Goal: Task Accomplishment & Management: Use online tool/utility

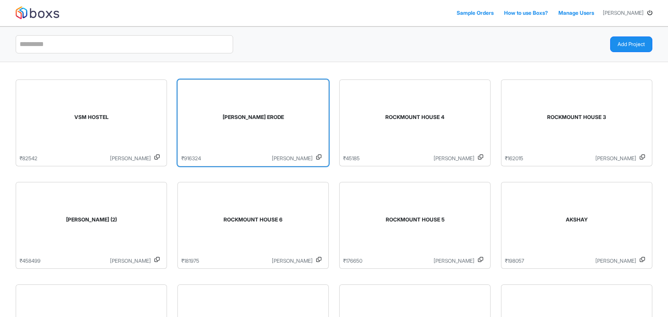
click at [254, 107] on div "[PERSON_NAME] ERODE" at bounding box center [253, 119] width 144 height 71
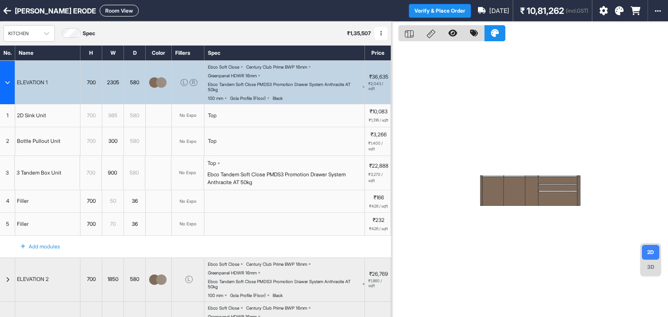
click at [7, 79] on div "button" at bounding box center [7, 82] width 15 height 43
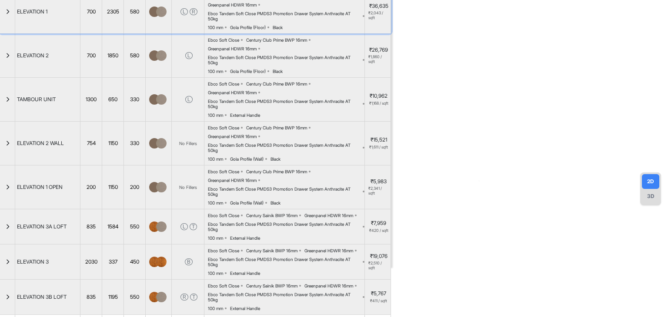
scroll to position [71, 0]
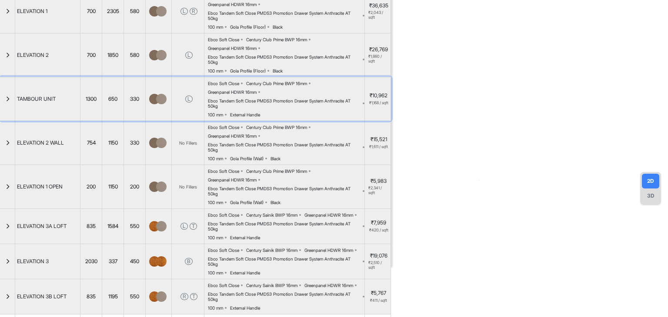
click at [9, 98] on icon "button" at bounding box center [8, 99] width 4 height 5
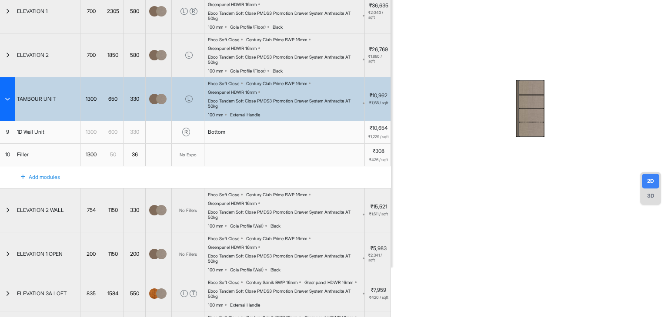
click at [9, 98] on icon "button" at bounding box center [7, 99] width 5 height 5
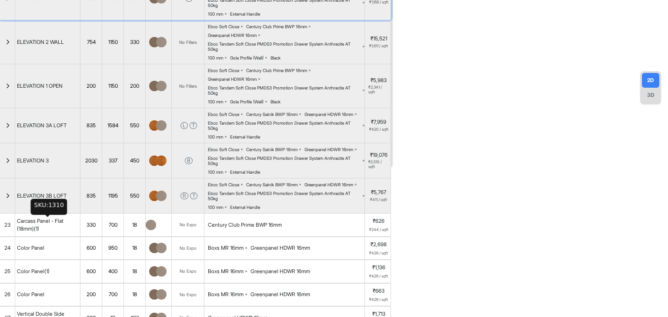
scroll to position [172, 0]
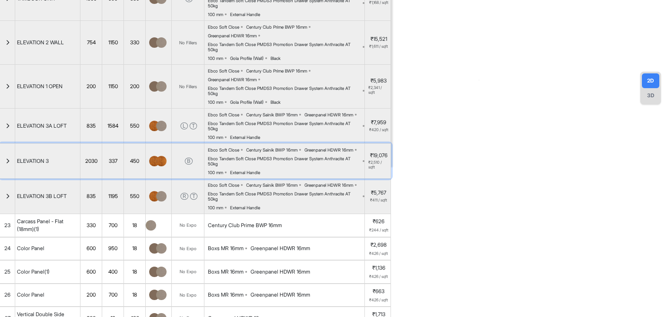
click at [6, 160] on icon "button" at bounding box center [8, 161] width 4 height 5
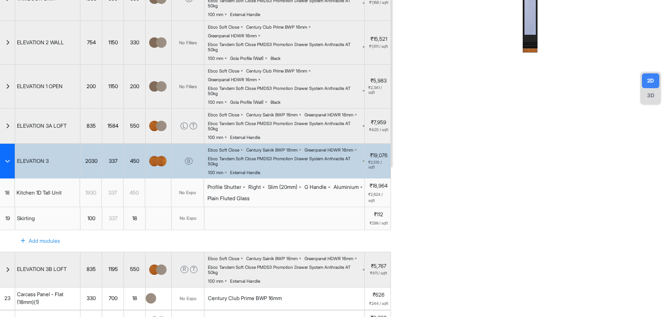
click at [36, 194] on div "Kitchen 1D Tall Unit" at bounding box center [39, 192] width 49 height 11
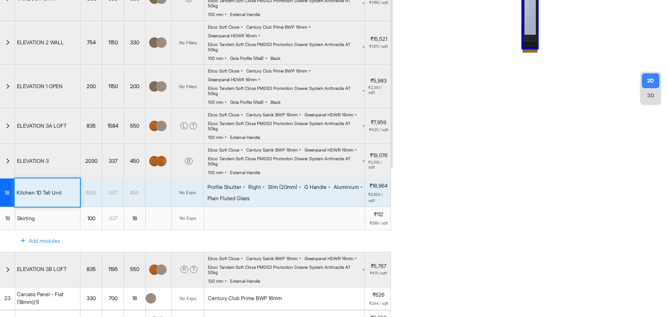
scroll to position [0, 0]
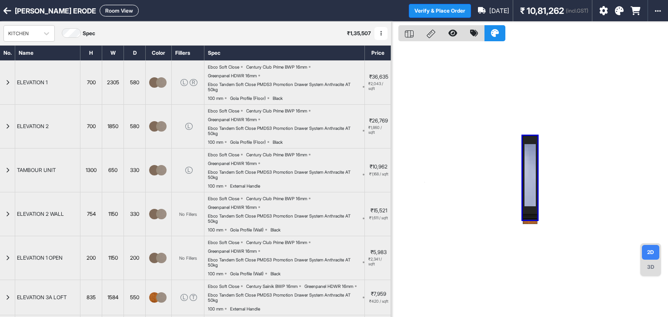
click at [104, 12] on button "Room View" at bounding box center [119, 11] width 39 height 12
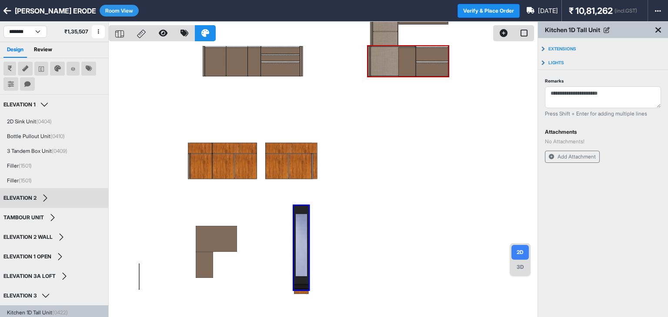
scroll to position [24, 0]
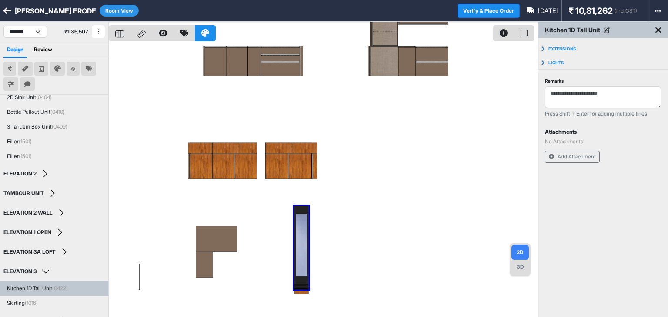
click at [58, 286] on span "(0422)" at bounding box center [60, 288] width 16 height 7
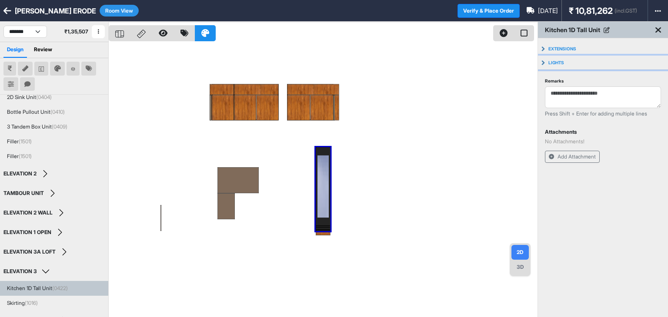
click at [543, 61] on button "Lights" at bounding box center [603, 63] width 130 height 14
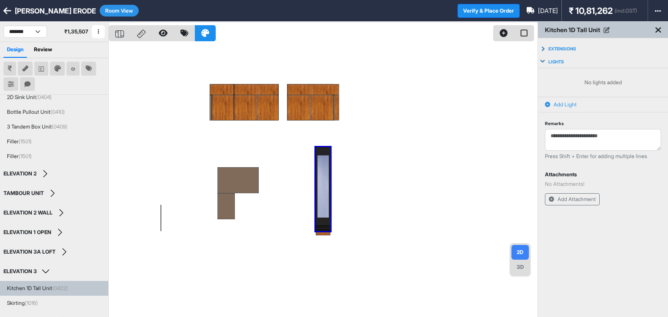
click at [547, 104] on icon at bounding box center [547, 104] width 5 height 5
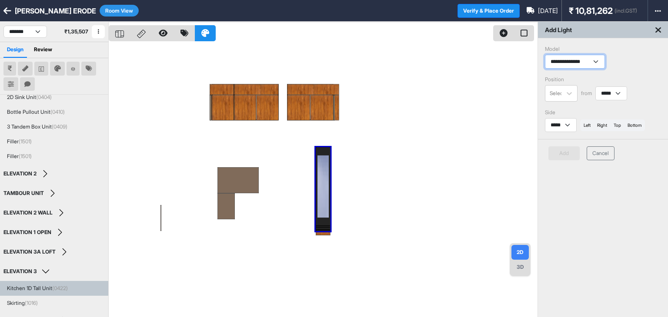
click at [564, 62] on select "**********" at bounding box center [575, 62] width 60 height 14
select select "**********"
click at [545, 55] on select "**********" at bounding box center [575, 62] width 60 height 14
click at [568, 94] on icon at bounding box center [569, 93] width 5 height 3
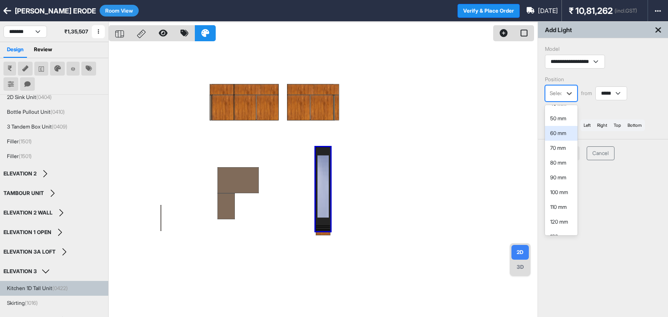
scroll to position [55, 0]
click at [559, 192] on div "100 mm" at bounding box center [561, 192] width 33 height 15
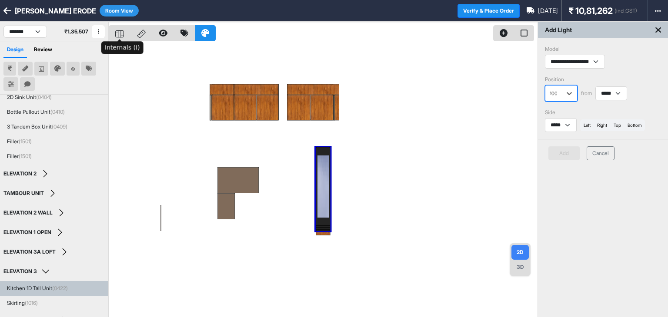
click at [119, 34] on icon at bounding box center [119, 33] width 9 height 7
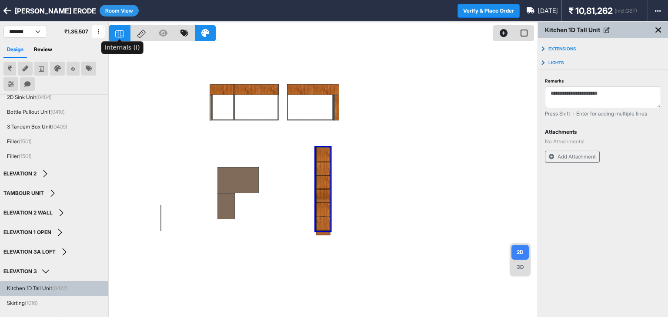
click at [119, 34] on icon at bounding box center [119, 33] width 9 height 7
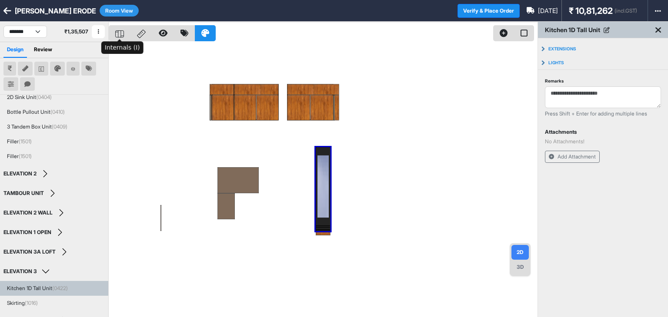
click at [119, 34] on icon at bounding box center [119, 33] width 9 height 7
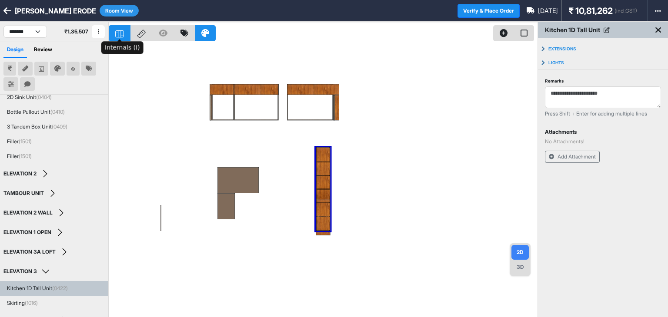
click at [119, 34] on icon at bounding box center [119, 33] width 9 height 7
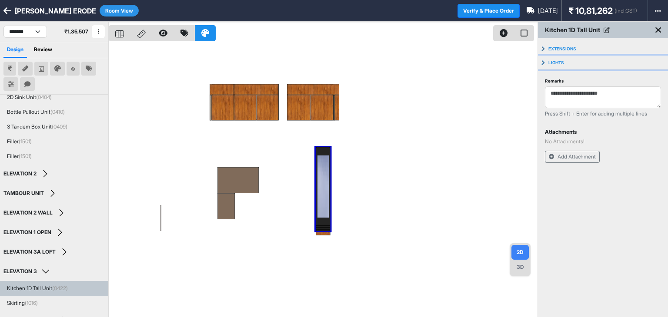
click at [541, 62] on button "Lights" at bounding box center [603, 63] width 130 height 14
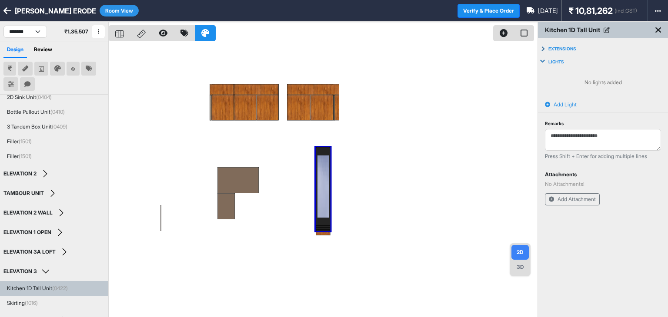
click at [547, 104] on icon at bounding box center [547, 104] width 5 height 5
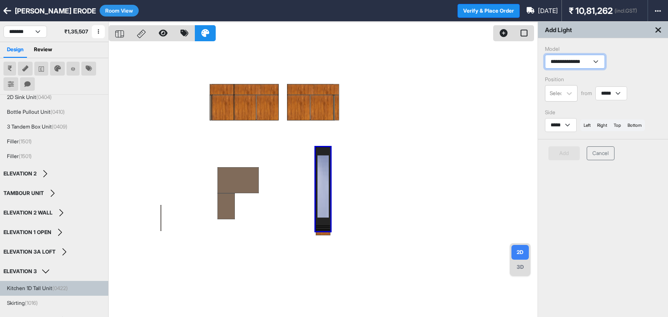
click at [576, 60] on select "**********" at bounding box center [575, 62] width 60 height 14
click at [545, 55] on select "**********" at bounding box center [575, 62] width 60 height 14
click at [570, 95] on icon at bounding box center [569, 93] width 9 height 9
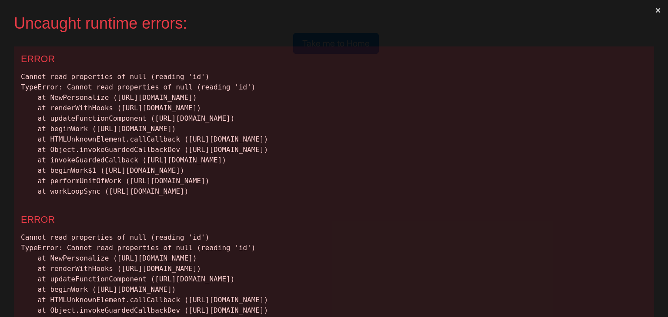
scroll to position [0, 0]
click at [652, 10] on button "×" at bounding box center [658, 10] width 20 height 21
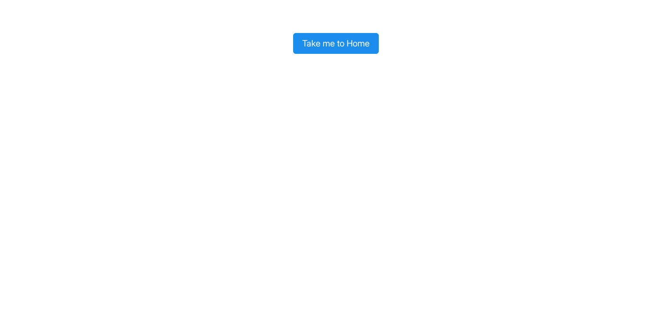
click at [343, 45] on button "Take me to Home" at bounding box center [336, 43] width 86 height 21
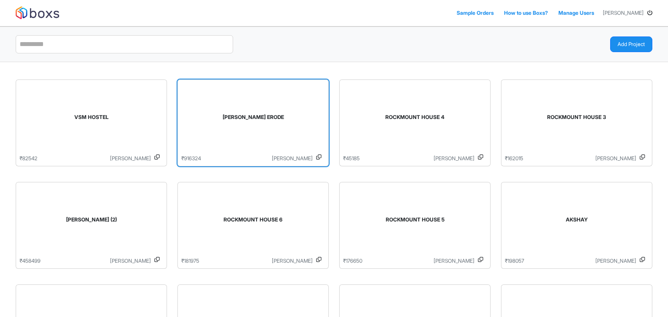
click at [239, 134] on div "[PERSON_NAME] ERODE" at bounding box center [253, 119] width 144 height 71
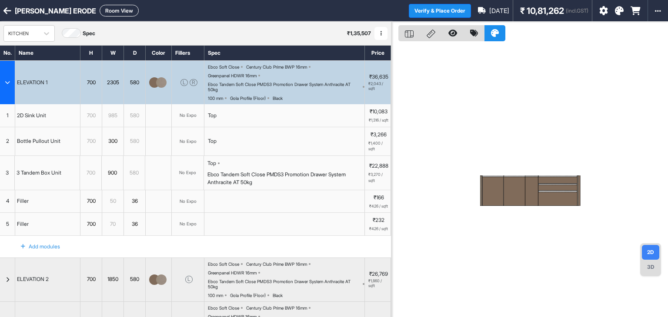
click at [100, 11] on button "Room View" at bounding box center [119, 11] width 39 height 12
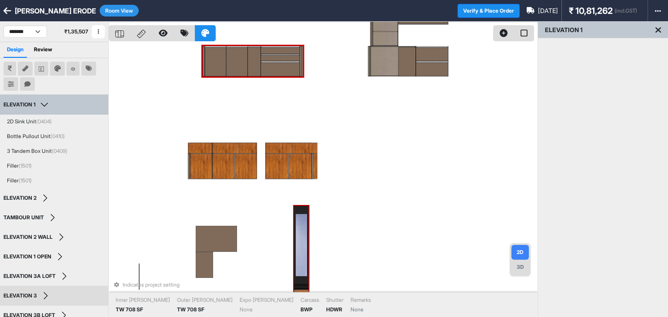
click at [302, 237] on div at bounding box center [301, 248] width 15 height 84
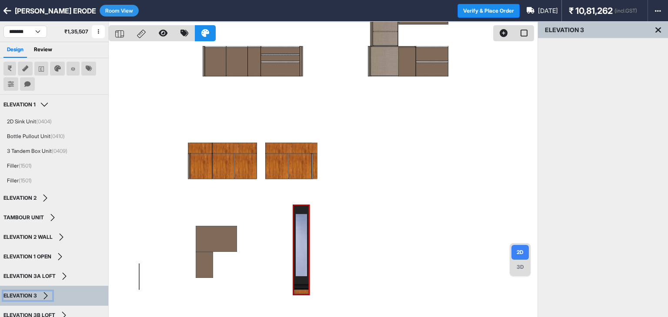
click at [44, 294] on button "ELEVATION 3" at bounding box center [27, 296] width 49 height 9
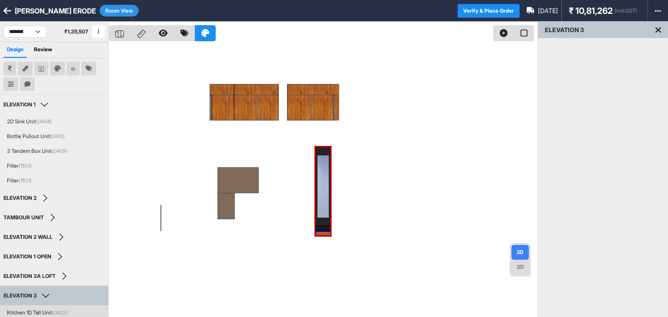
scroll to position [24, 0]
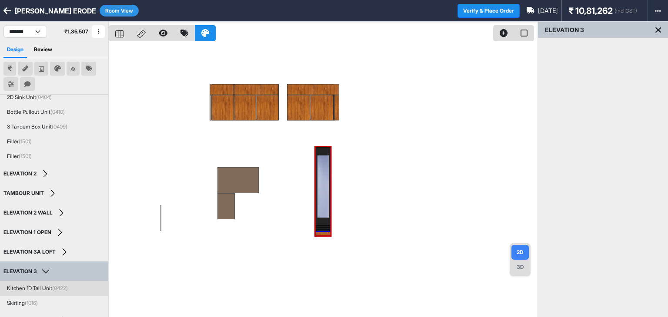
click at [45, 286] on div "Kitchen 1D Tall Unit (0422)" at bounding box center [37, 289] width 61 height 8
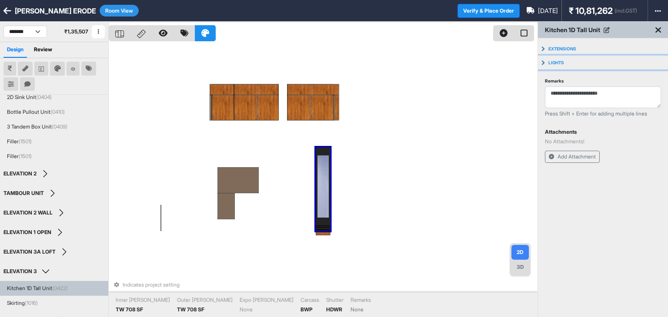
click at [544, 62] on button "Lights" at bounding box center [603, 63] width 130 height 14
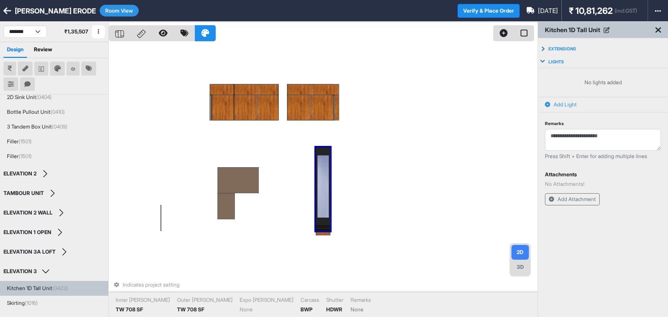
click at [548, 106] on icon at bounding box center [547, 104] width 5 height 5
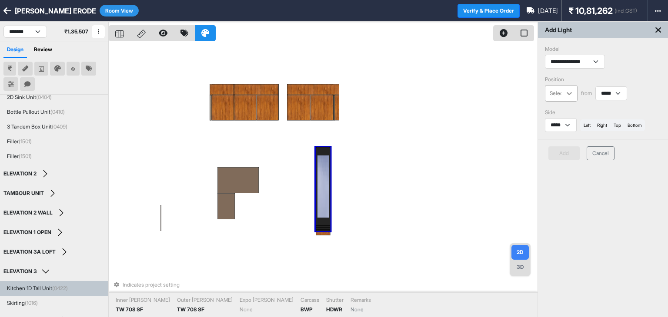
click at [568, 90] on icon at bounding box center [569, 93] width 9 height 9
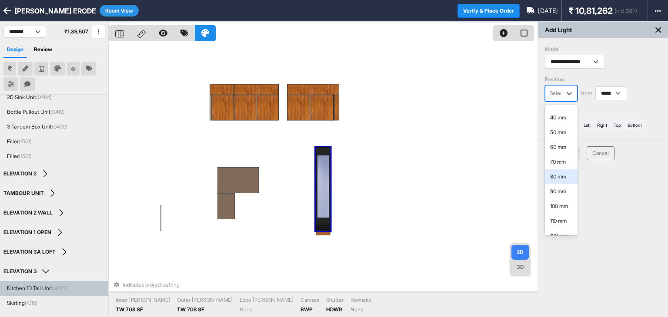
scroll to position [42, 0]
click at [558, 200] on div "100 mm" at bounding box center [561, 205] width 33 height 15
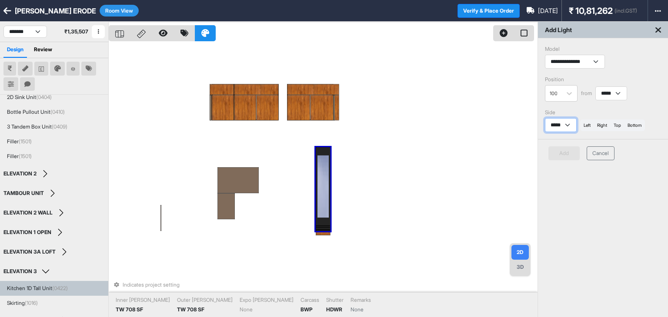
click at [569, 131] on select "***** *****" at bounding box center [561, 125] width 32 height 14
click at [545, 118] on select "***** *****" at bounding box center [561, 125] width 32 height 14
click at [591, 124] on button "left" at bounding box center [587, 126] width 14 height 12
click at [605, 124] on button "right" at bounding box center [602, 126] width 17 height 12
click at [568, 154] on button "Add" at bounding box center [563, 154] width 31 height 14
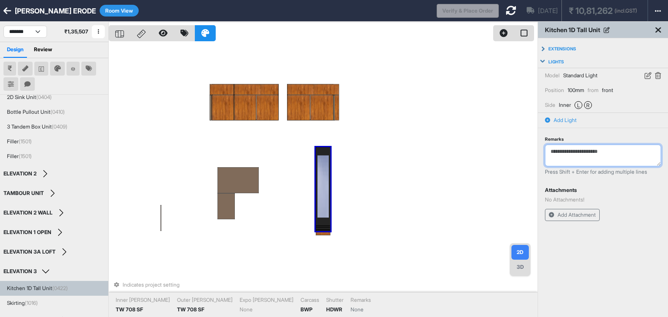
click at [569, 155] on textarea "Remarks" at bounding box center [603, 156] width 116 height 22
type textarea "**********"
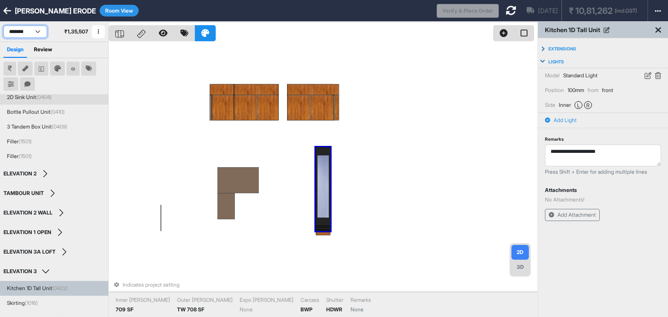
click at [36, 34] on select "**********" at bounding box center [24, 32] width 43 height 12
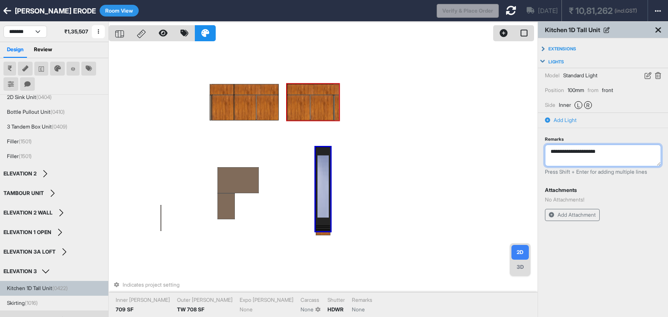
click at [588, 145] on textarea "**********" at bounding box center [603, 156] width 116 height 22
click at [595, 148] on textarea "**********" at bounding box center [603, 156] width 116 height 22
click at [596, 160] on textarea "**********" at bounding box center [603, 156] width 116 height 22
type textarea "**********"
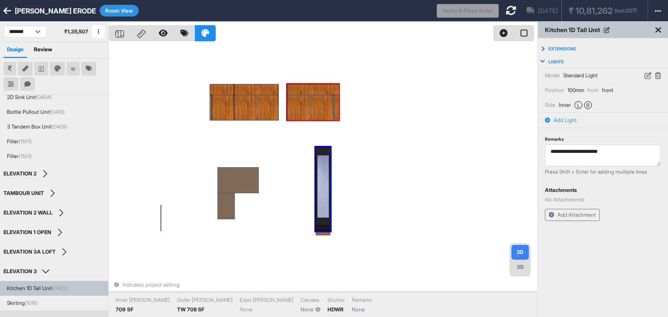
click at [657, 28] on icon at bounding box center [658, 30] width 6 height 9
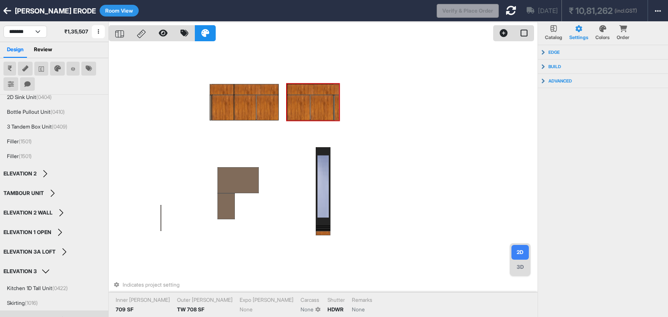
click at [604, 34] on p "Colors" at bounding box center [602, 37] width 14 height 7
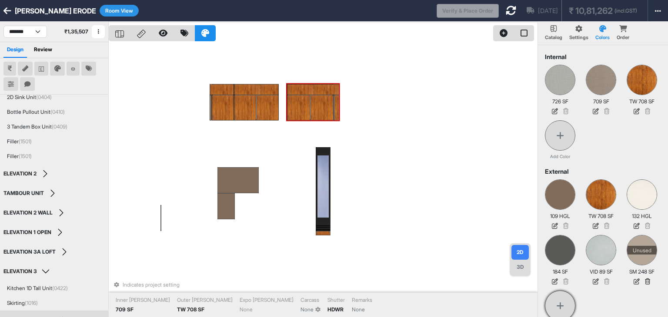
click at [560, 306] on icon at bounding box center [560, 306] width 8 height 9
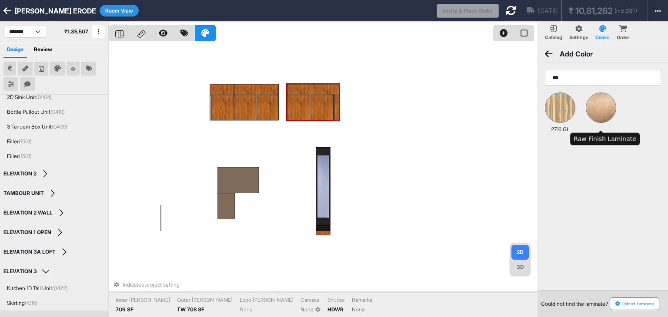
type input "***"
drag, startPoint x: 495, startPoint y: 100, endPoint x: 412, endPoint y: 37, distance: 103.7
drag, startPoint x: 412, startPoint y: 37, endPoint x: 0, endPoint y: 18, distance: 412.7
drag, startPoint x: 0, startPoint y: 18, endPoint x: 634, endPoint y: 171, distance: 652.4
click at [634, 171] on div "Add Color *** 2716 GL Could not find the laminate? Upload Laminate" at bounding box center [603, 203] width 130 height 317
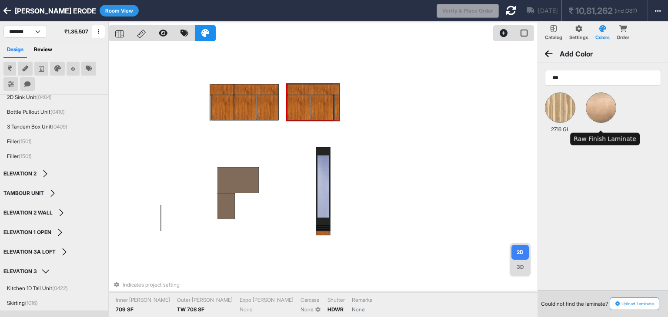
click at [600, 114] on img at bounding box center [601, 108] width 30 height 30
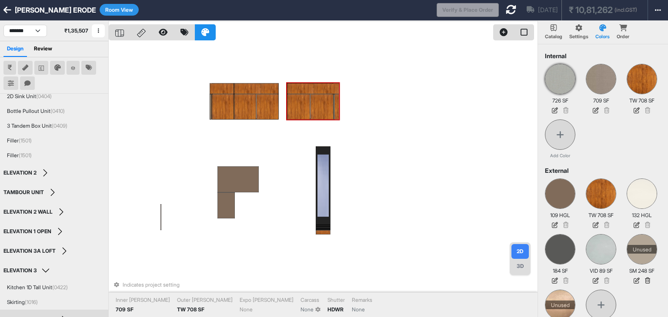
scroll to position [0, 0]
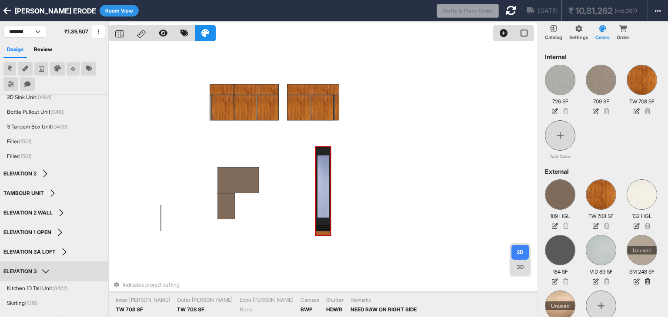
click at [321, 171] on div at bounding box center [323, 189] width 15 height 84
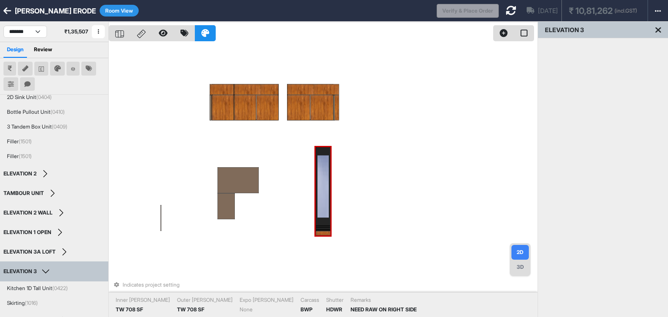
click at [327, 168] on div at bounding box center [323, 189] width 15 height 84
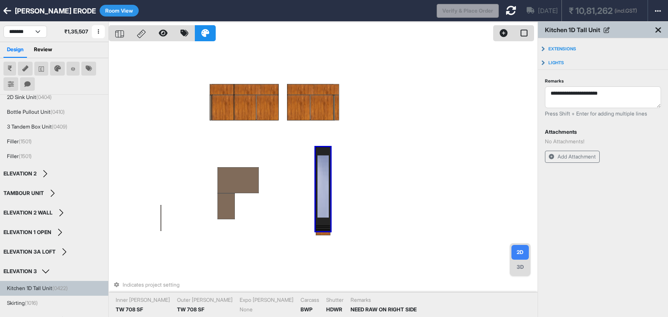
click at [106, 7] on button "Room View" at bounding box center [119, 11] width 39 height 12
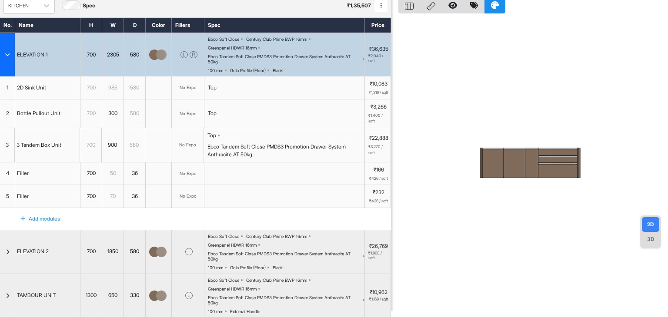
scroll to position [43, 0]
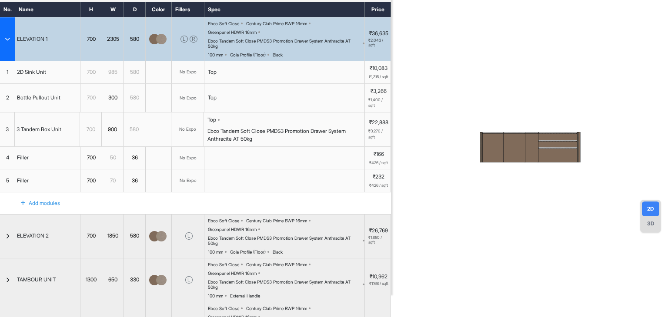
click at [8, 37] on icon "button" at bounding box center [7, 39] width 5 height 5
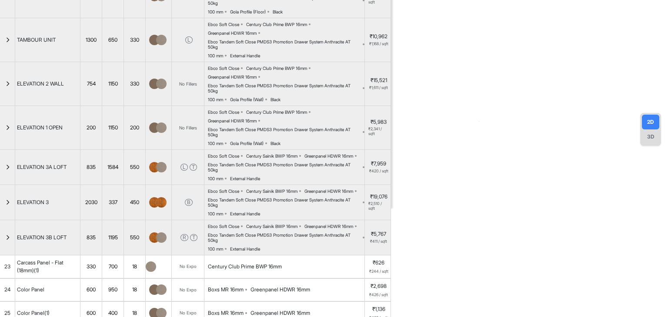
scroll to position [0, 0]
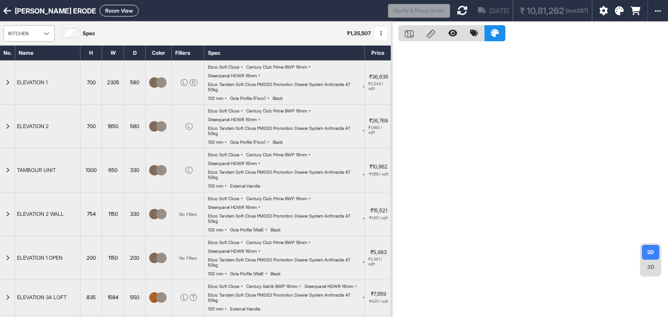
click at [43, 37] on icon at bounding box center [46, 33] width 9 height 9
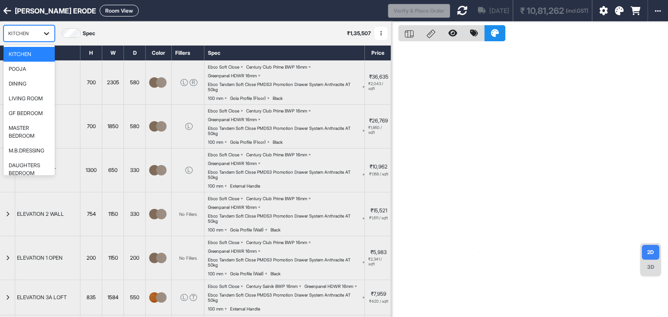
click at [40, 32] on div at bounding box center [47, 34] width 16 height 16
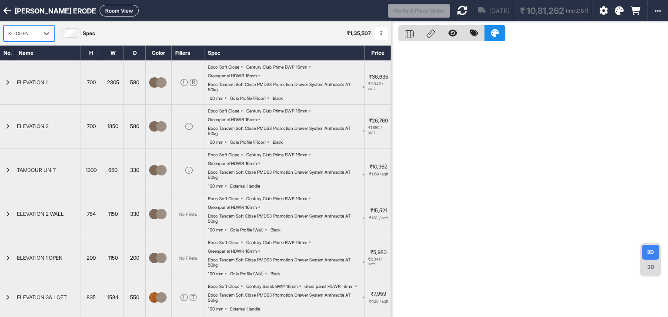
click at [101, 10] on button "Room View" at bounding box center [119, 11] width 39 height 12
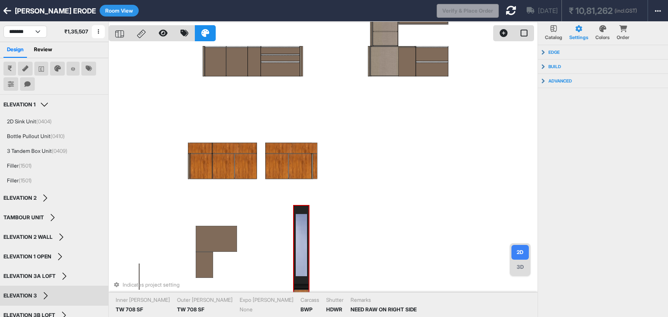
click at [299, 223] on div at bounding box center [301, 248] width 15 height 84
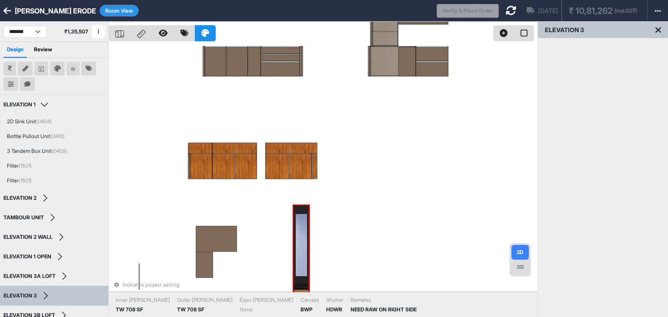
click at [304, 239] on div at bounding box center [301, 248] width 15 height 84
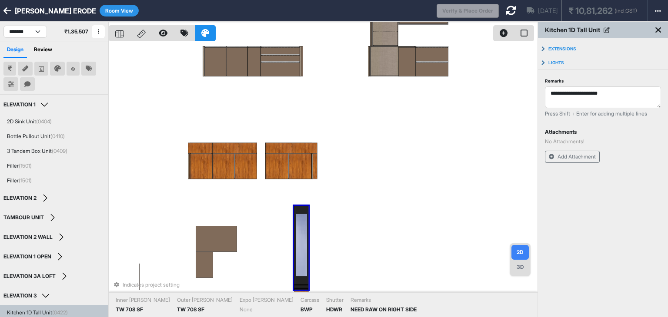
click at [304, 239] on div at bounding box center [301, 248] width 15 height 84
click at [545, 61] on button "Lights" at bounding box center [603, 63] width 130 height 14
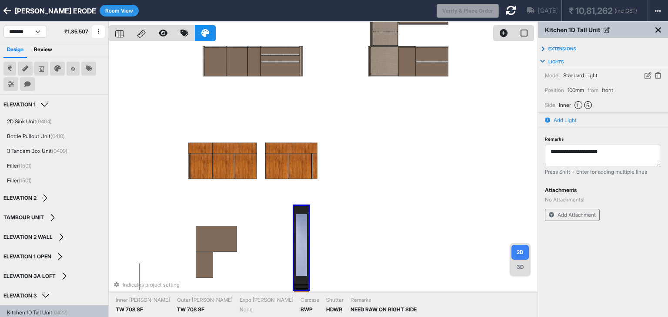
click at [657, 74] on icon at bounding box center [658, 75] width 6 height 7
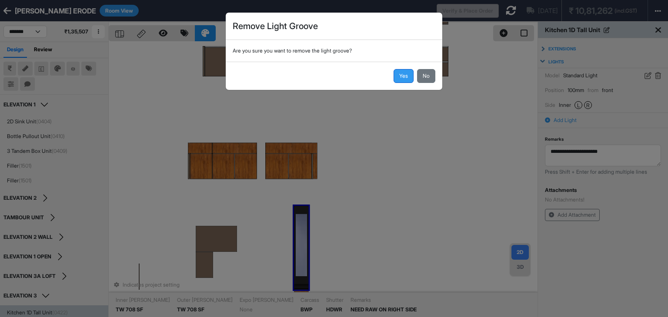
click at [398, 77] on button "Yes" at bounding box center [404, 76] width 20 height 14
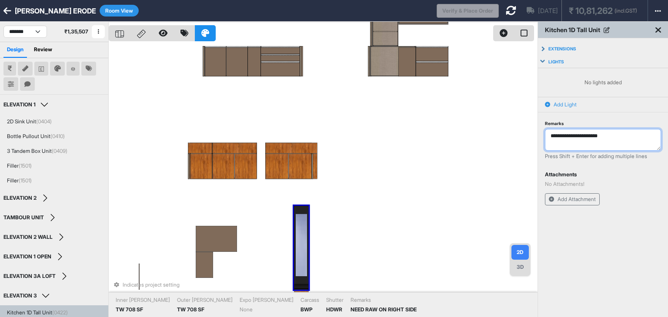
drag, startPoint x: 620, startPoint y: 133, endPoint x: 539, endPoint y: 134, distance: 80.9
click at [539, 134] on div "**********" at bounding box center [603, 140] width 130 height 55
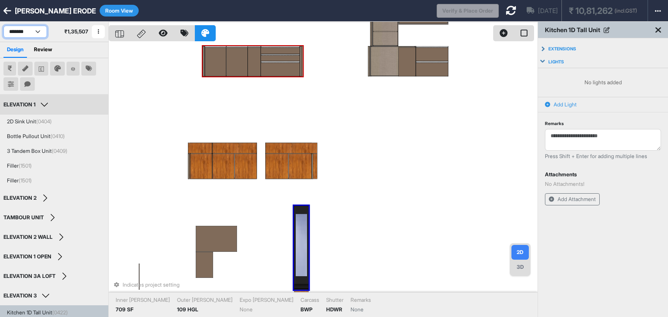
click at [28, 34] on select "**********" at bounding box center [24, 32] width 43 height 12
click at [3, 26] on select "**********" at bounding box center [24, 32] width 43 height 12
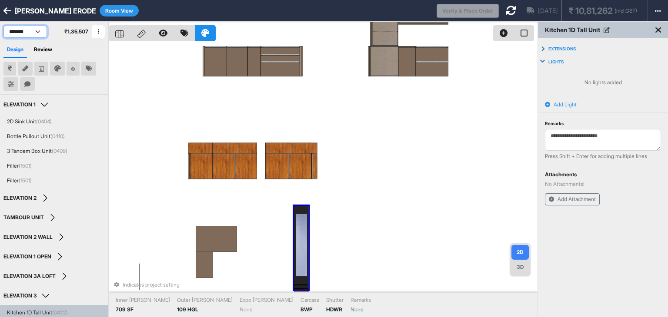
select select "****"
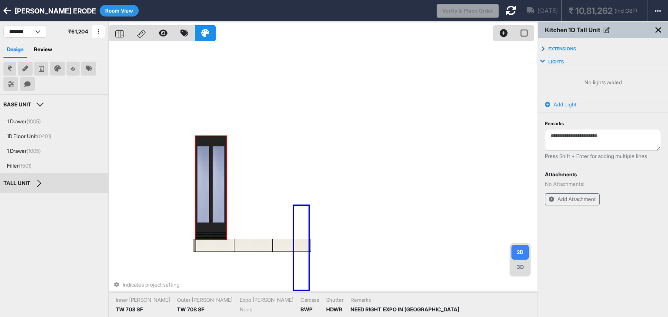
click at [207, 187] on div at bounding box center [203, 188] width 15 height 103
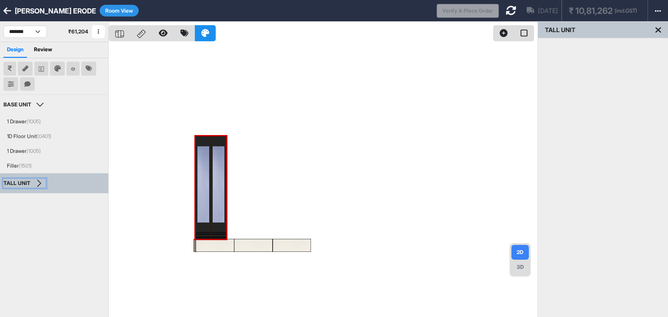
click at [39, 186] on button "TALL UNIT" at bounding box center [24, 183] width 42 height 9
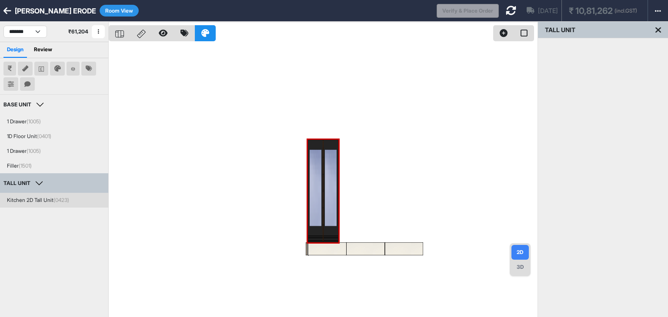
click at [39, 200] on div "Kitchen 2D Tall Unit (0423)" at bounding box center [38, 201] width 62 height 8
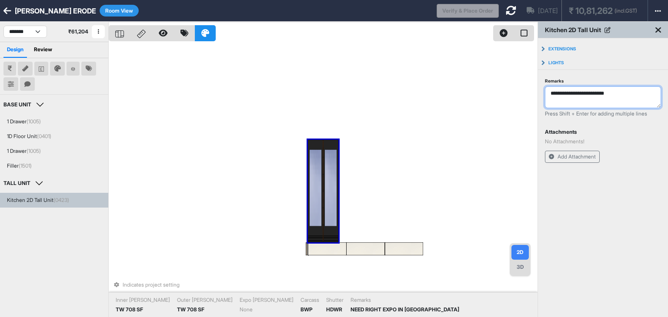
click at [630, 94] on textarea "**********" at bounding box center [603, 98] width 116 height 22
drag, startPoint x: 630, startPoint y: 94, endPoint x: 606, endPoint y: 96, distance: 24.1
click at [606, 96] on textarea "**********" at bounding box center [603, 98] width 116 height 22
type textarea "**********"
click at [624, 184] on div "**********" at bounding box center [603, 115] width 130 height 146
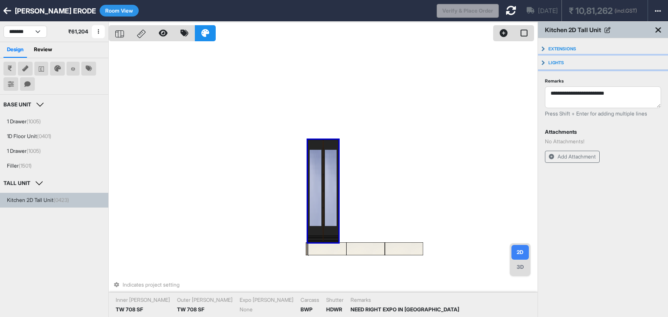
click at [543, 61] on button "Lights" at bounding box center [603, 63] width 130 height 14
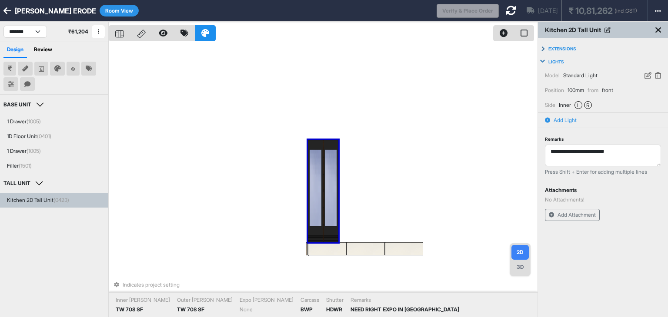
click at [324, 175] on div at bounding box center [330, 191] width 15 height 103
drag, startPoint x: 629, startPoint y: 151, endPoint x: 491, endPoint y: 150, distance: 138.7
click at [492, 149] on div "**********" at bounding box center [388, 180] width 559 height 317
type textarea "**********"
drag, startPoint x: 645, startPoint y: 153, endPoint x: 541, endPoint y: 148, distance: 104.0
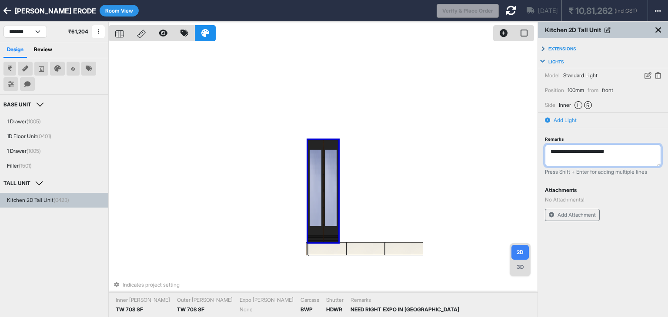
click at [541, 148] on div "**********" at bounding box center [603, 155] width 130 height 55
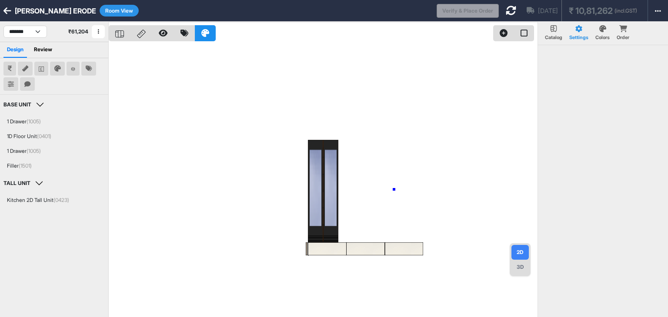
click at [394, 189] on div at bounding box center [323, 180] width 429 height 317
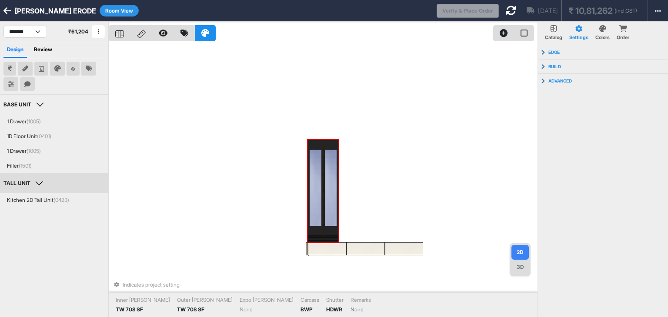
click at [110, 8] on button "Room View" at bounding box center [119, 11] width 39 height 12
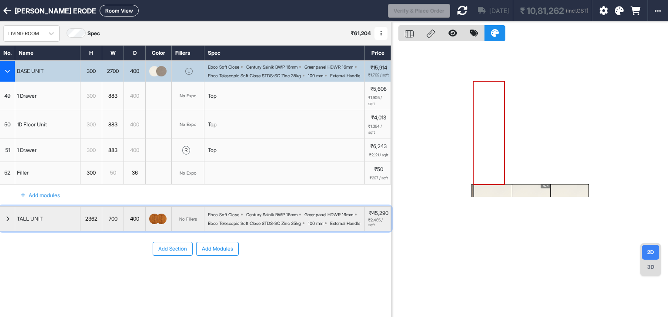
drag, startPoint x: 9, startPoint y: 234, endPoint x: 42, endPoint y: 228, distance: 33.1
click at [9, 231] on div "button" at bounding box center [7, 219] width 15 height 24
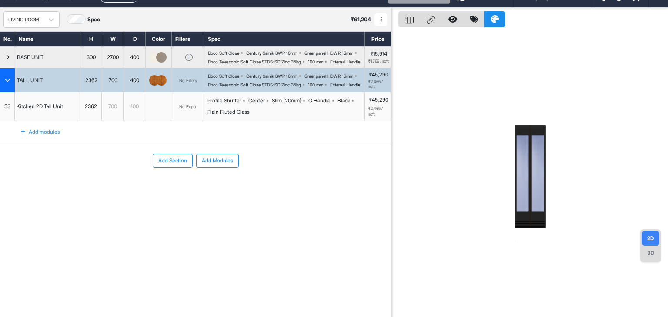
scroll to position [22, 0]
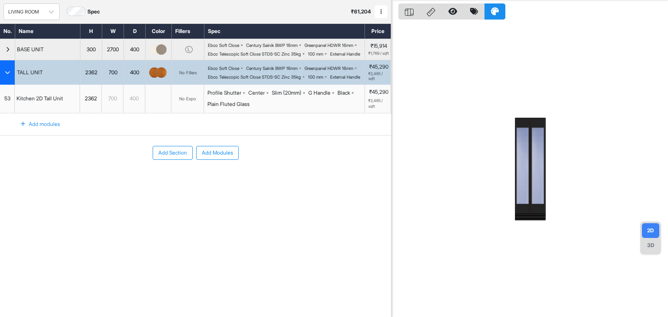
click at [187, 102] on div "No Expo" at bounding box center [187, 99] width 17 height 7
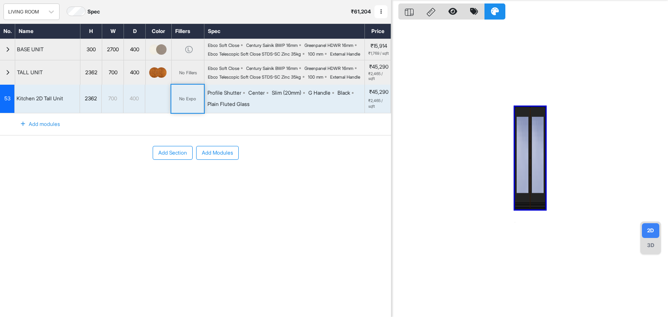
click at [187, 102] on div "No Expo" at bounding box center [187, 99] width 17 height 7
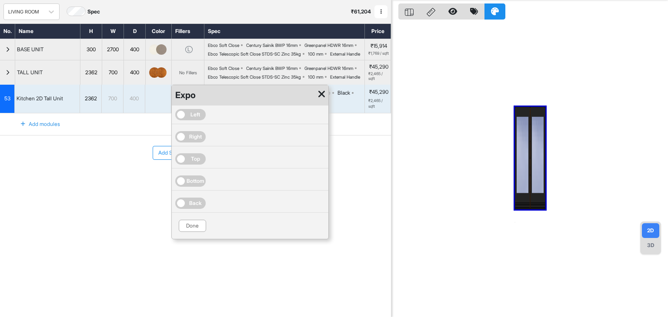
click at [193, 141] on span "Right" at bounding box center [195, 137] width 13 height 8
click at [195, 232] on button "Done" at bounding box center [192, 226] width 27 height 12
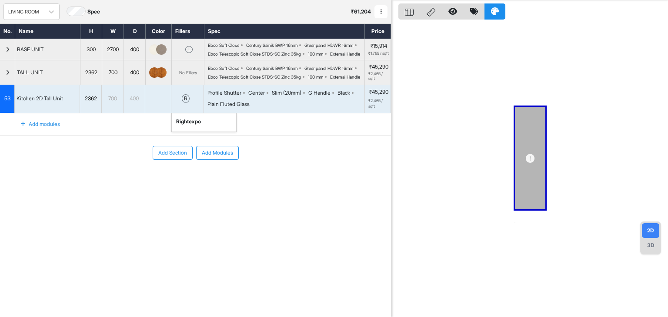
click at [183, 103] on div "r" at bounding box center [186, 98] width 8 height 9
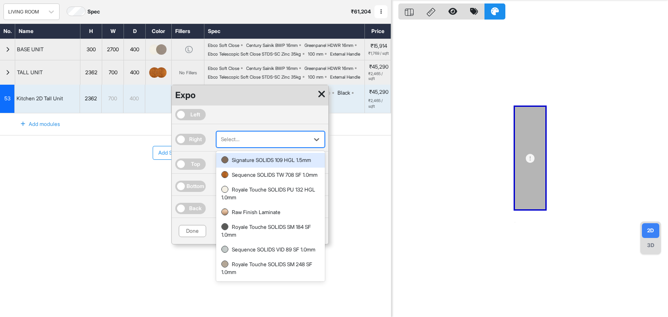
click at [231, 144] on div at bounding box center [263, 140] width 84 height 10
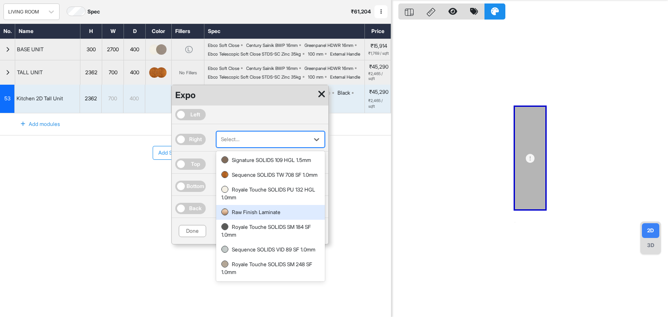
click at [247, 217] on div "Raw Finish Laminate" at bounding box center [270, 213] width 98 height 8
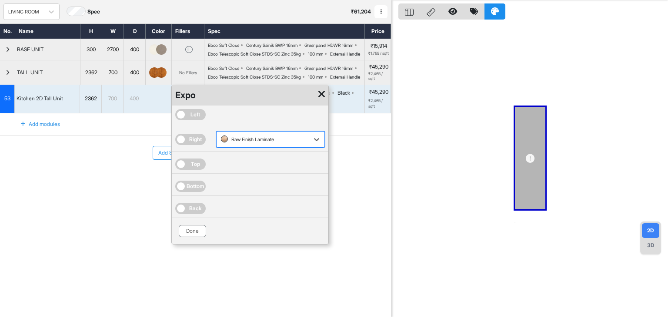
click at [190, 237] on button "Done" at bounding box center [192, 231] width 27 height 12
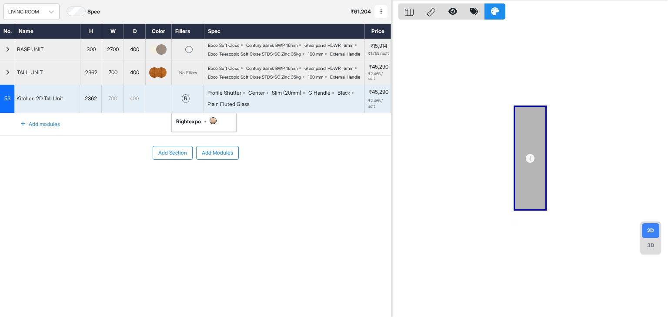
click at [194, 194] on div "Add Section Add Modules" at bounding box center [195, 179] width 391 height 87
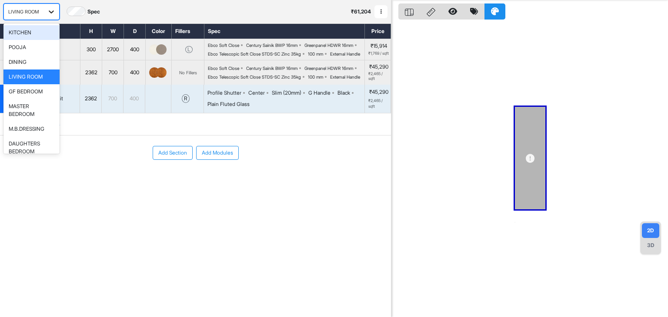
click at [52, 17] on div at bounding box center [51, 12] width 16 height 16
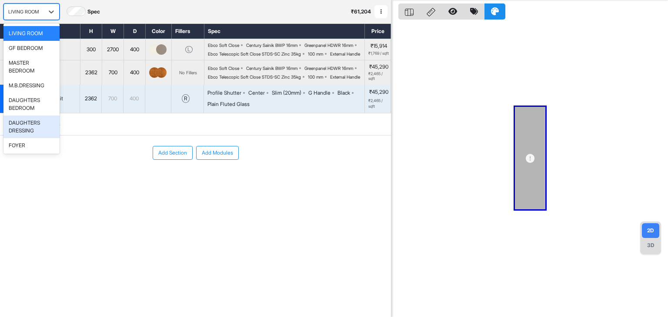
scroll to position [44, 0]
click at [25, 128] on div "DAUGHTERS DRESSING" at bounding box center [32, 126] width 46 height 16
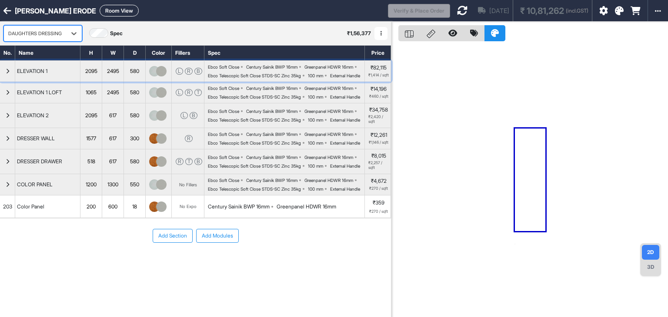
click at [7, 74] on icon "button" at bounding box center [8, 71] width 4 height 5
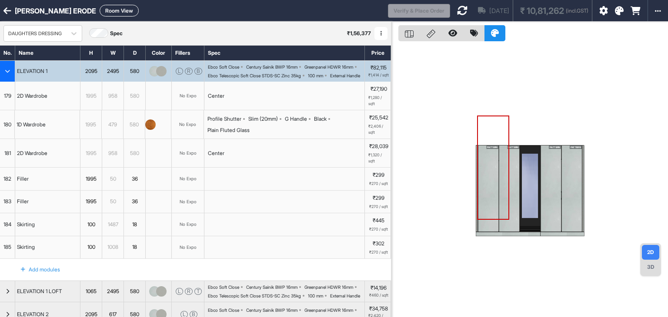
click at [37, 102] on div "2D Wardrobe" at bounding box center [32, 95] width 34 height 11
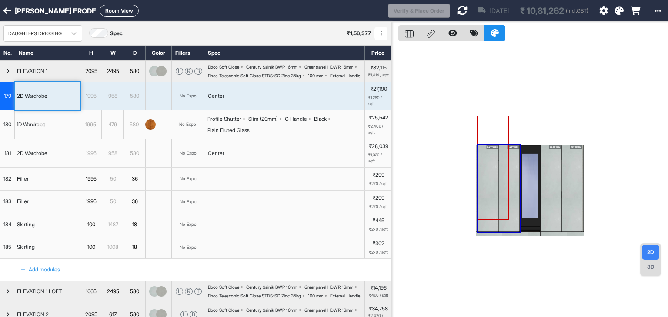
click at [100, 9] on button "Room View" at bounding box center [119, 11] width 39 height 12
select select "****"
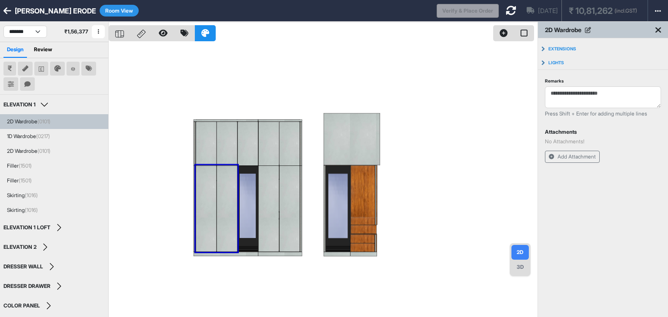
click at [36, 124] on div "2D Wardrobe (0101)" at bounding box center [28, 122] width 43 height 8
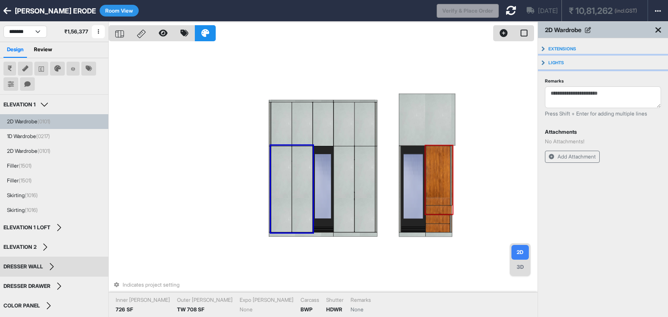
click at [541, 63] on button "Lights" at bounding box center [603, 63] width 130 height 14
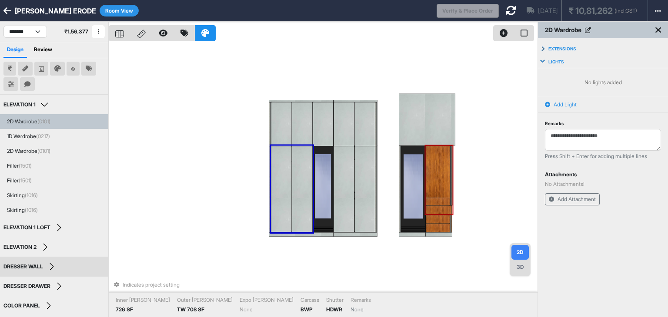
click at [538, 56] on button "Lights" at bounding box center [603, 62] width 130 height 12
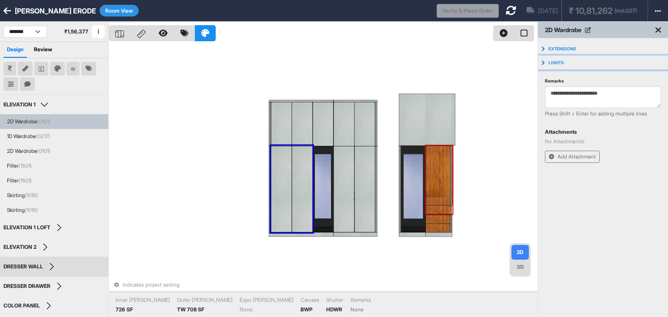
click at [542, 61] on button "Lights" at bounding box center [603, 63] width 130 height 14
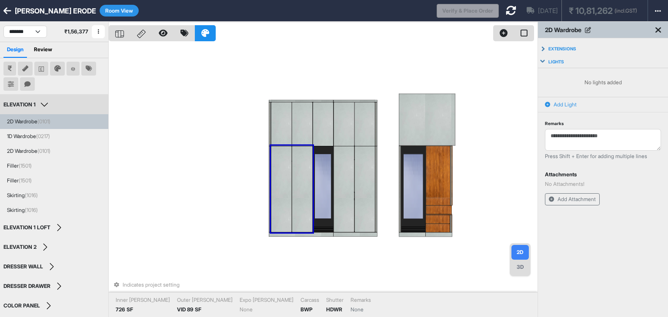
click at [45, 104] on button "ELEVATION 1" at bounding box center [26, 104] width 47 height 9
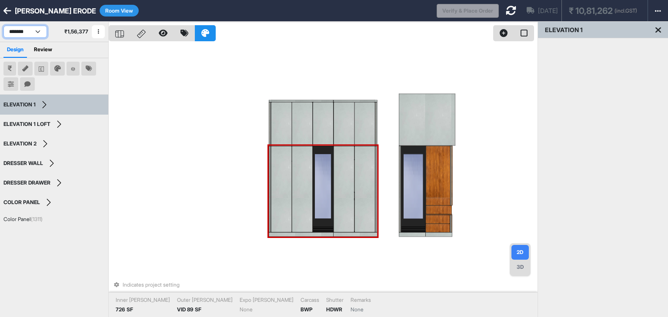
click at [37, 34] on select "**********" at bounding box center [24, 32] width 43 height 12
click at [327, 187] on div at bounding box center [323, 189] width 21 height 87
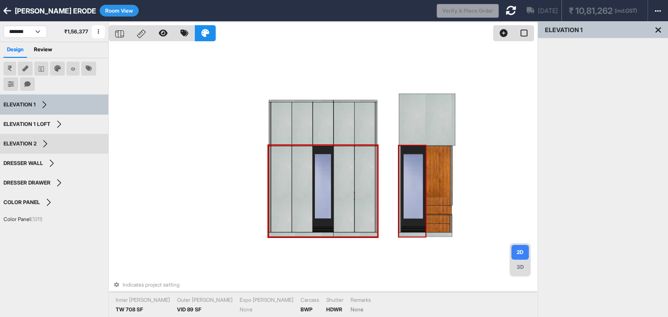
click at [418, 188] on div at bounding box center [413, 189] width 25 height 87
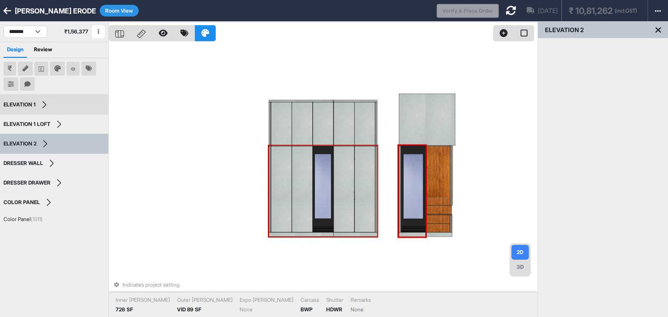
click at [297, 180] on div at bounding box center [302, 189] width 21 height 87
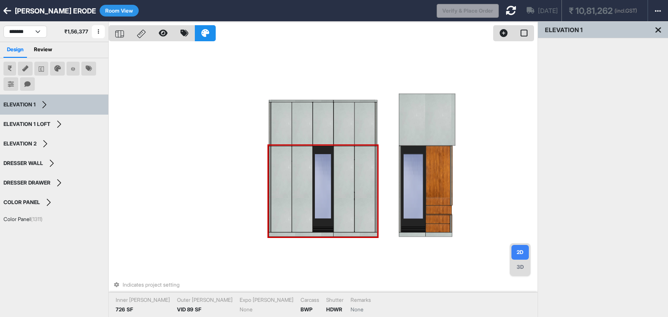
click at [297, 180] on div at bounding box center [302, 189] width 21 height 87
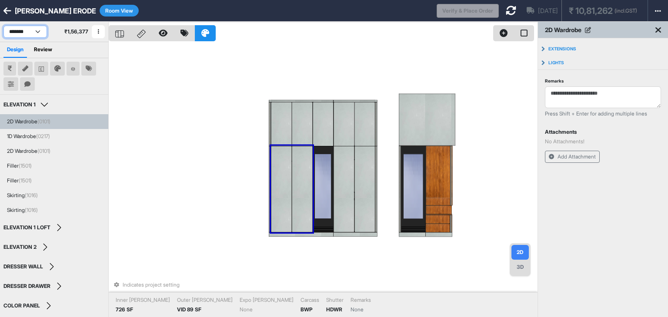
click at [40, 29] on select "**********" at bounding box center [24, 32] width 43 height 12
click at [3, 26] on select "**********" at bounding box center [24, 32] width 43 height 12
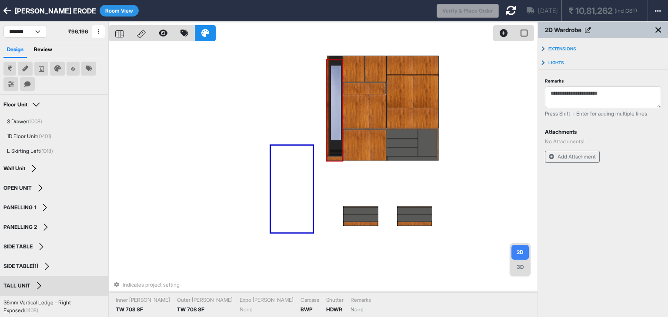
click at [333, 105] on div at bounding box center [336, 106] width 13 height 101
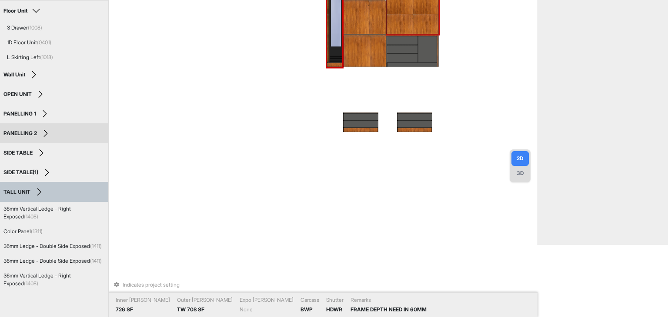
scroll to position [94, 0]
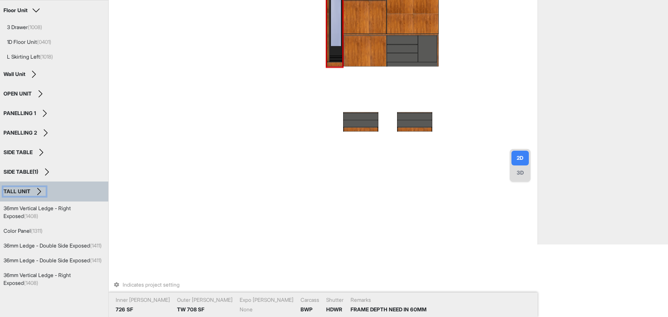
drag, startPoint x: 39, startPoint y: 190, endPoint x: 43, endPoint y: 191, distance: 4.4
click at [40, 190] on button "TALL UNIT" at bounding box center [24, 191] width 42 height 9
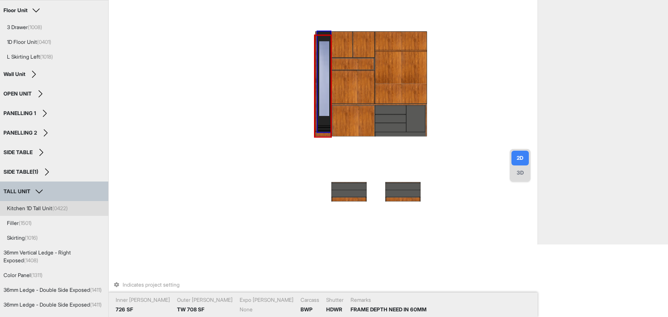
click at [43, 208] on div "Kitchen 1D Tall Unit (0422)" at bounding box center [37, 209] width 61 height 8
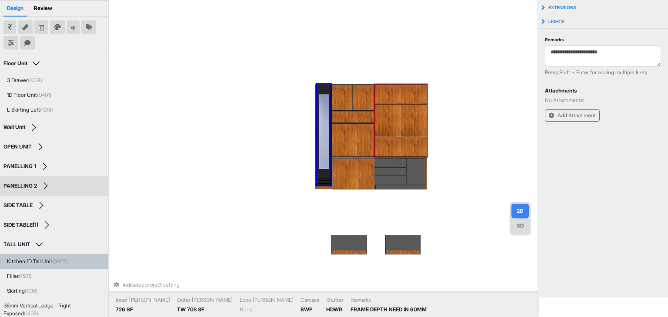
scroll to position [0, 0]
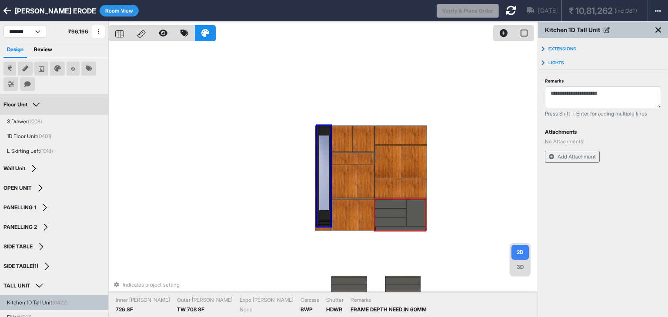
click at [37, 103] on button "Floor Unit" at bounding box center [22, 104] width 39 height 9
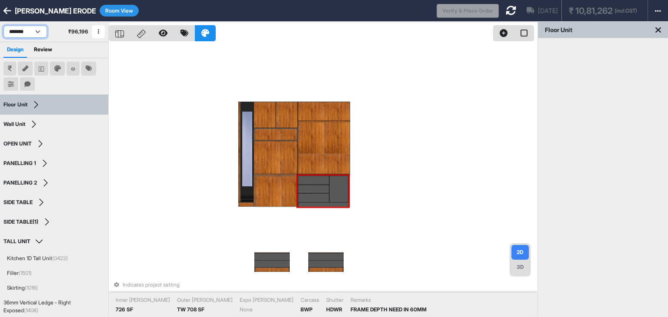
click at [37, 29] on select "**********" at bounding box center [24, 32] width 43 height 12
click at [162, 171] on div "Indicates project setting Inner [PERSON_NAME] 726 SF Outer [PERSON_NAME] 708 SF…" at bounding box center [323, 180] width 429 height 317
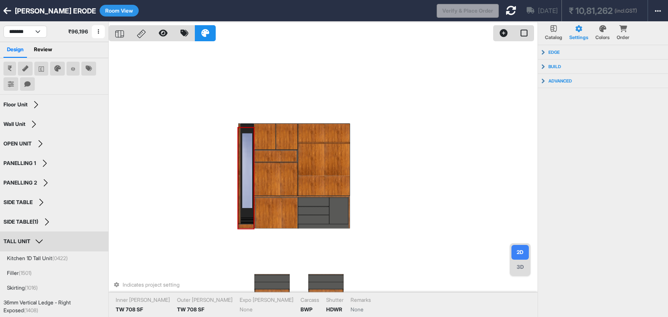
click at [244, 169] on div at bounding box center [247, 174] width 13 height 101
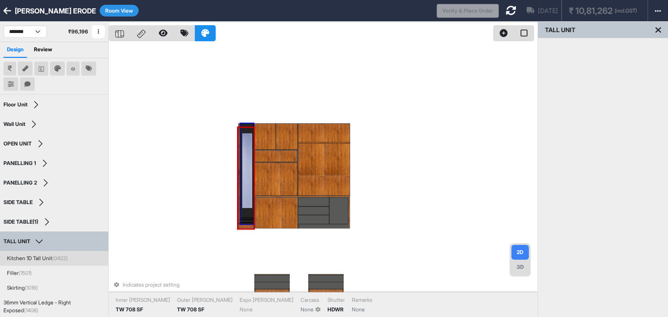
click at [41, 255] on div "Kitchen 1D Tall Unit (0422)" at bounding box center [37, 259] width 61 height 8
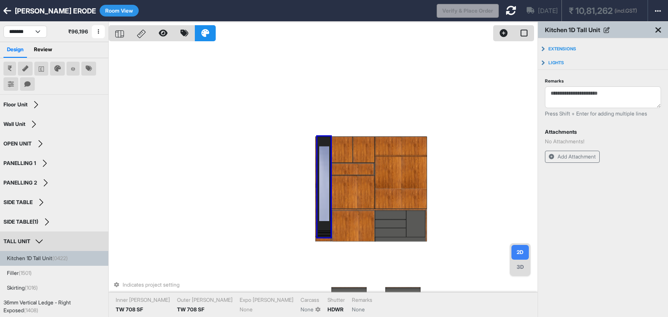
click at [37, 239] on button "TALL UNIT" at bounding box center [24, 241] width 42 height 9
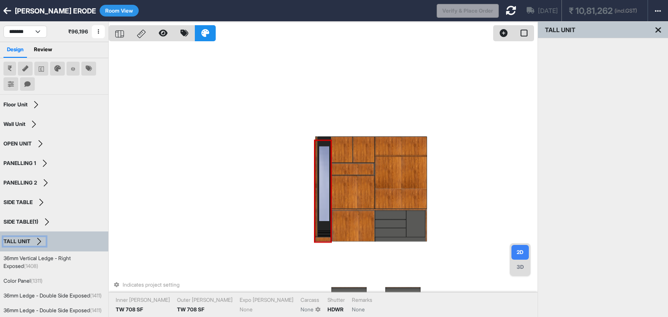
click at [37, 239] on button "TALL UNIT" at bounding box center [24, 241] width 42 height 9
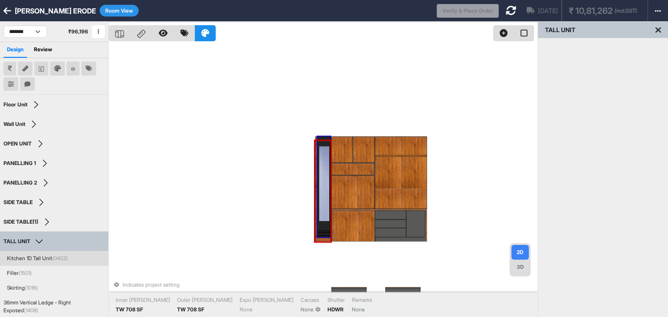
click at [37, 257] on div "Kitchen 1D Tall Unit (0422)" at bounding box center [37, 259] width 61 height 8
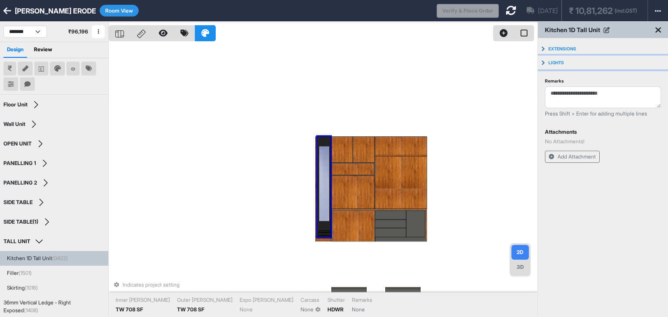
click at [541, 61] on button "Lights" at bounding box center [603, 63] width 130 height 14
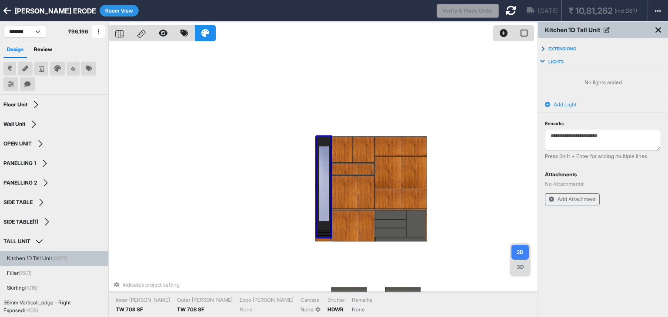
click at [546, 103] on icon at bounding box center [547, 104] width 5 height 5
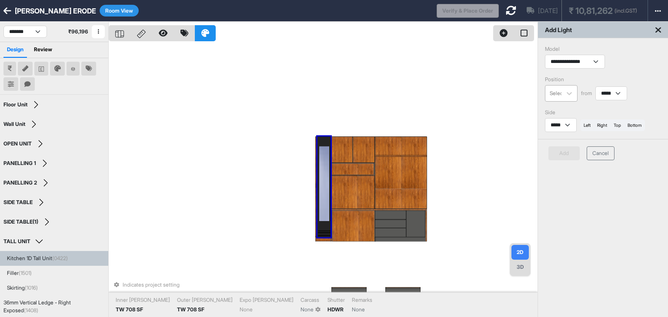
click at [560, 94] on div at bounding box center [559, 94] width 19 height 10
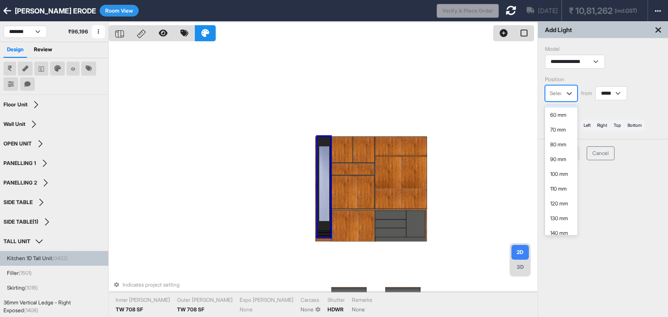
scroll to position [87, 0]
click at [555, 158] on div "100 mm" at bounding box center [561, 160] width 33 height 15
click at [588, 126] on button "left" at bounding box center [587, 126] width 14 height 12
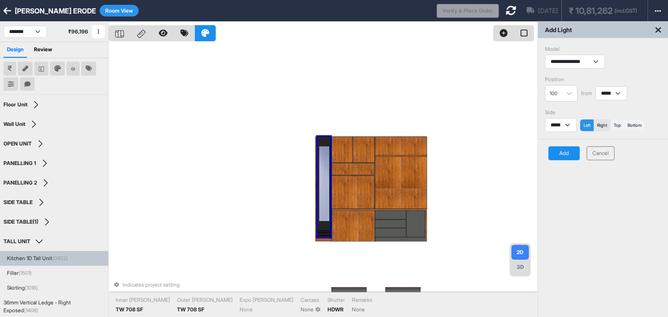
click at [601, 125] on button "right" at bounding box center [602, 126] width 17 height 12
click at [562, 153] on button "Add" at bounding box center [563, 154] width 31 height 14
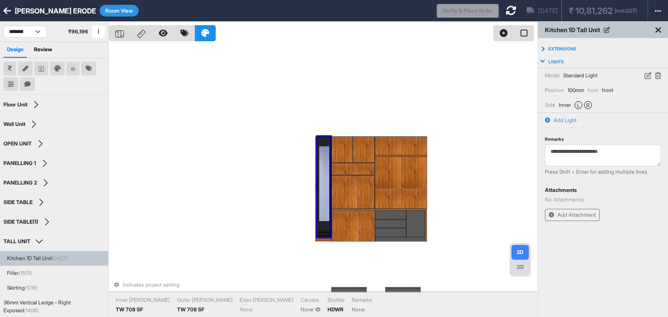
click at [506, 10] on icon at bounding box center [511, 10] width 10 height 10
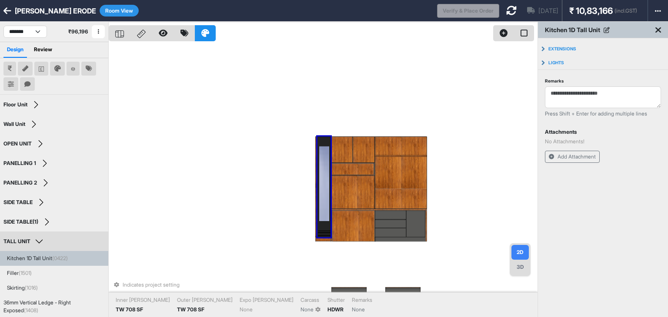
click at [36, 241] on button "TALL UNIT" at bounding box center [24, 241] width 42 height 9
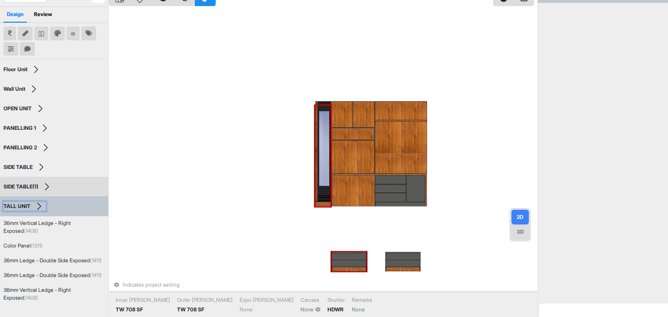
scroll to position [7, 0]
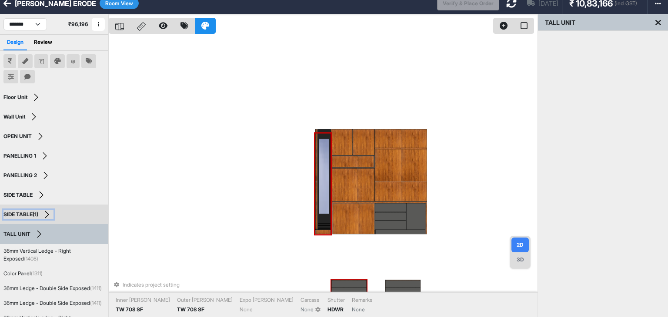
click at [48, 212] on button "SIDE TABLE(1)" at bounding box center [28, 215] width 50 height 9
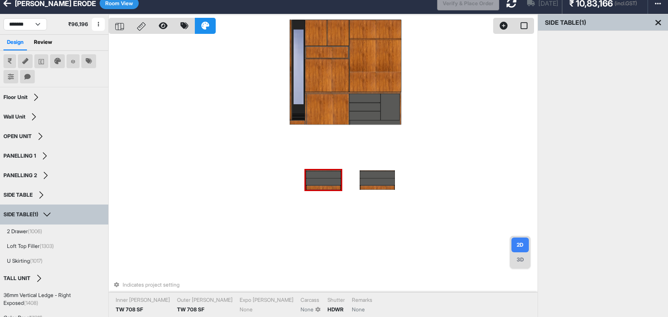
click at [48, 212] on button "SIDE TABLE(1)" at bounding box center [28, 215] width 50 height 9
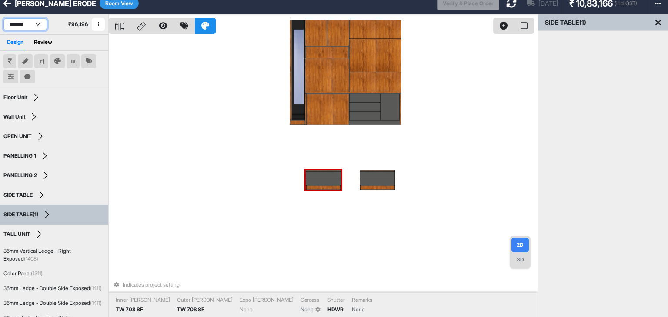
click at [34, 23] on select "**********" at bounding box center [24, 24] width 43 height 12
click at [3, 18] on select "**********" at bounding box center [24, 24] width 43 height 12
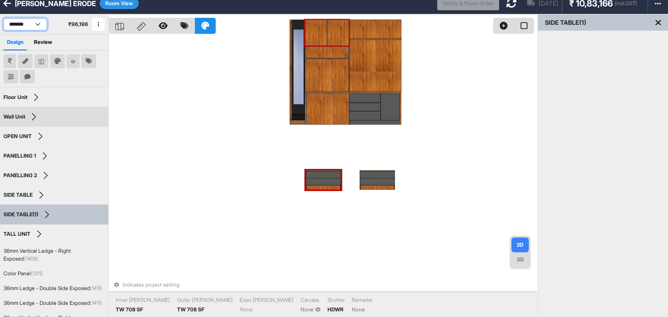
select select "****"
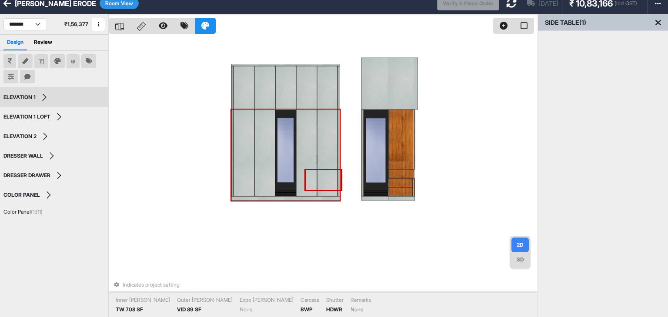
click at [284, 144] on div at bounding box center [285, 153] width 21 height 87
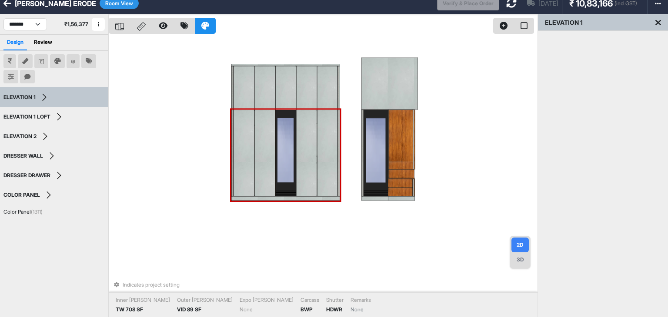
click at [284, 144] on div at bounding box center [285, 153] width 21 height 87
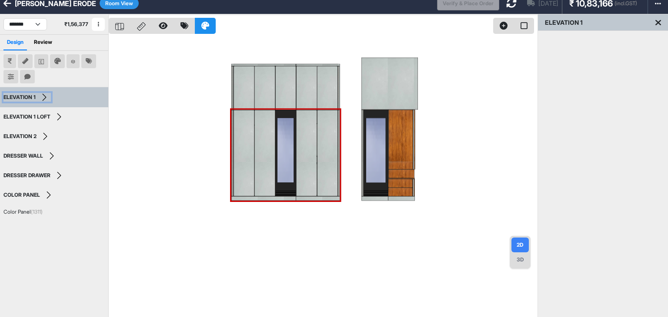
click at [41, 94] on button "ELEVATION 1" at bounding box center [26, 97] width 47 height 9
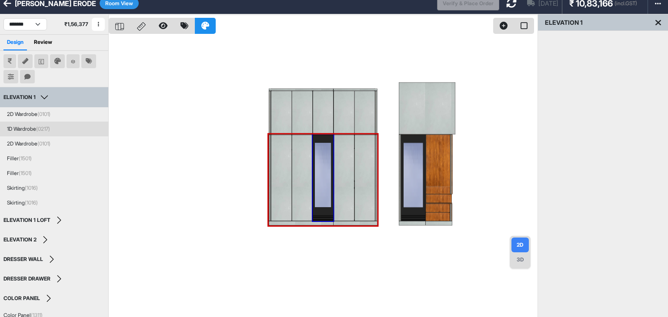
click at [33, 131] on div "1D Wardrobe (0217)" at bounding box center [28, 129] width 43 height 8
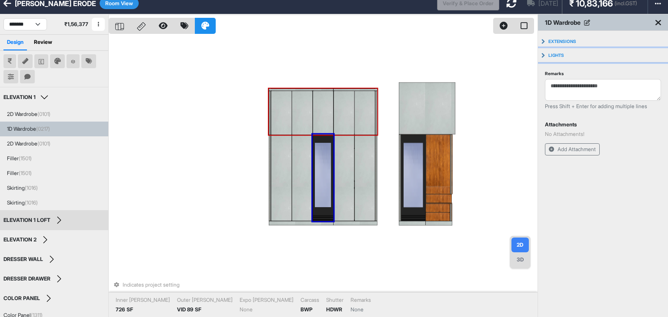
click at [544, 56] on button "Lights" at bounding box center [603, 55] width 130 height 14
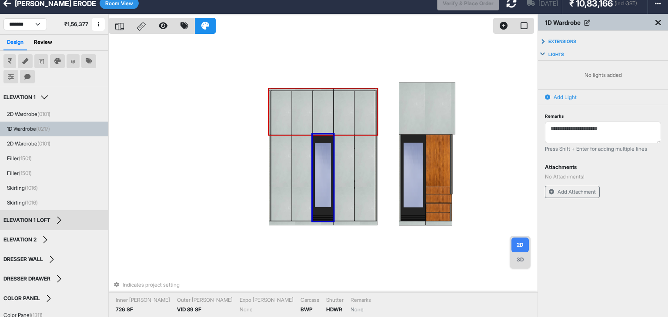
click at [547, 95] on icon at bounding box center [547, 97] width 5 height 5
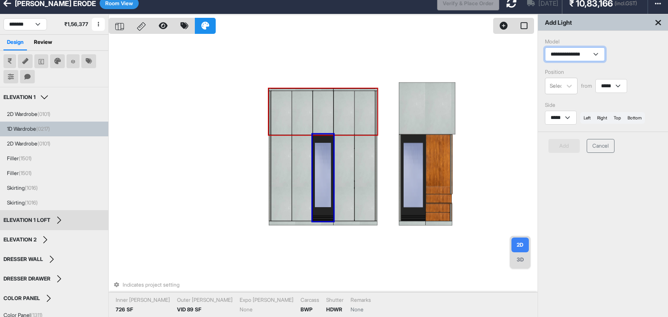
click at [578, 51] on select "**********" at bounding box center [575, 54] width 60 height 14
click at [545, 47] on select "**********" at bounding box center [575, 54] width 60 height 14
click at [572, 83] on icon at bounding box center [569, 86] width 9 height 9
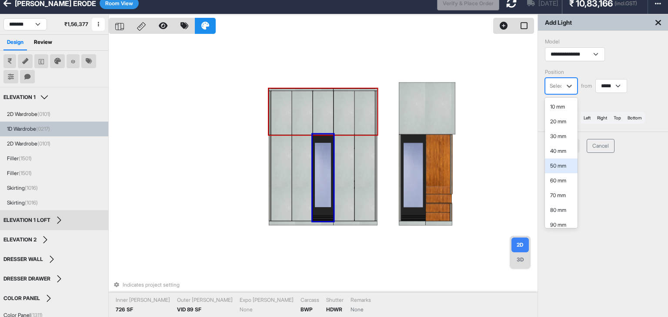
scroll to position [43, 0]
click at [557, 194] on div "100 mm" at bounding box center [561, 196] width 33 height 15
click at [594, 117] on button "left" at bounding box center [587, 118] width 14 height 12
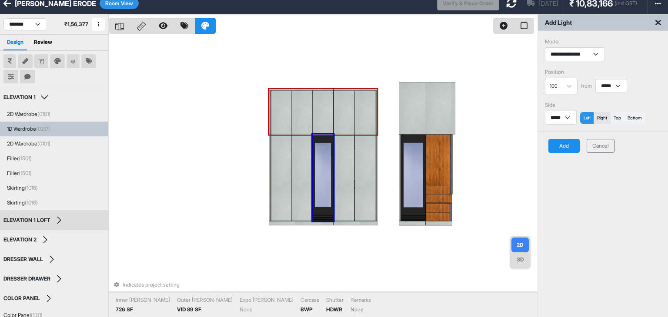
click at [606, 117] on button "right" at bounding box center [602, 118] width 17 height 12
click at [559, 148] on button "Add" at bounding box center [563, 146] width 31 height 14
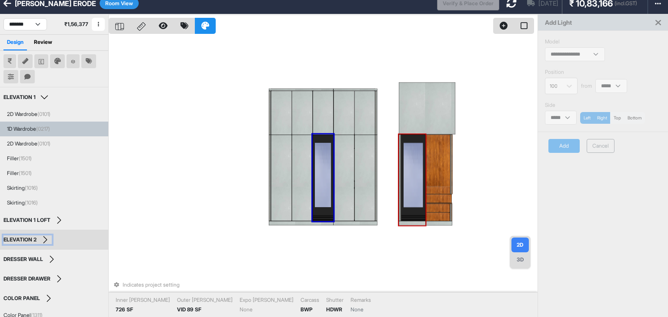
click at [46, 239] on button "ELEVATION 2" at bounding box center [27, 240] width 48 height 9
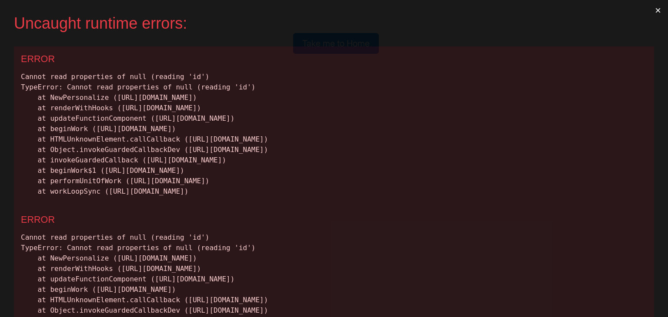
scroll to position [0, 0]
click at [652, 10] on button "×" at bounding box center [658, 10] width 20 height 21
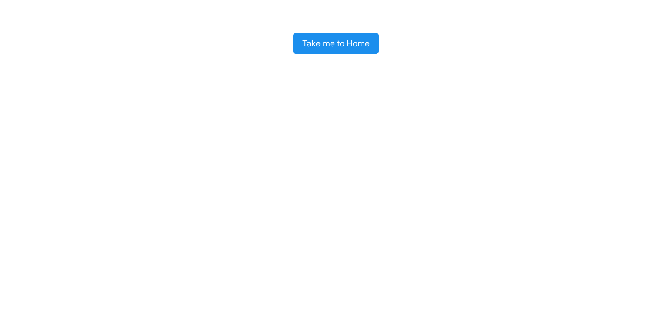
click at [327, 34] on button "Take me to Home" at bounding box center [336, 43] width 86 height 21
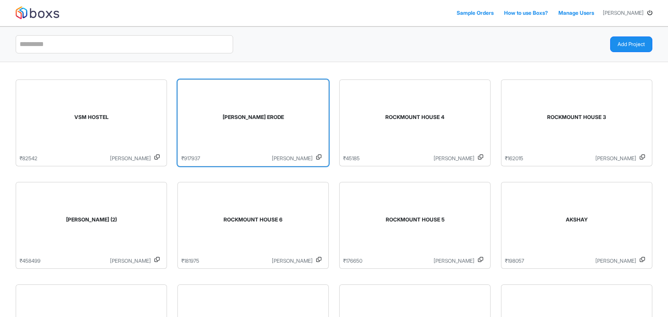
click at [245, 126] on div "[PERSON_NAME] ERODE" at bounding box center [253, 119] width 144 height 71
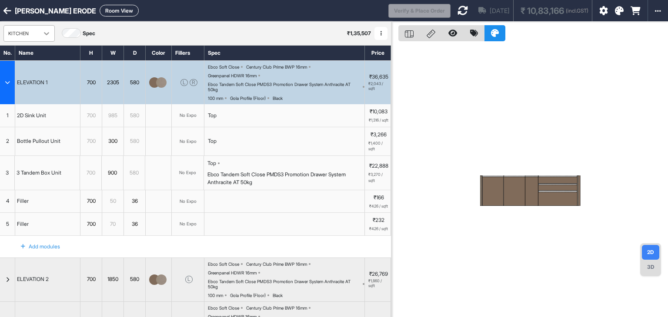
click at [43, 33] on icon at bounding box center [46, 33] width 9 height 9
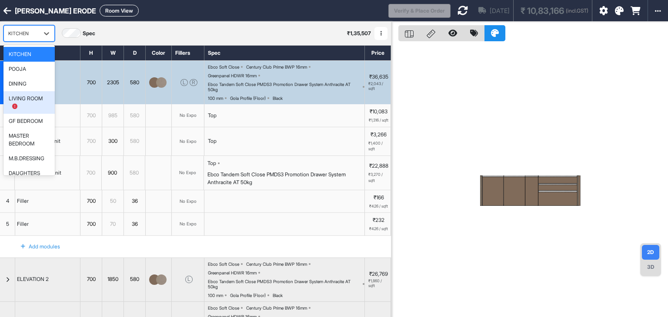
click at [28, 105] on div "LIVING ROOM" at bounding box center [29, 103] width 41 height 16
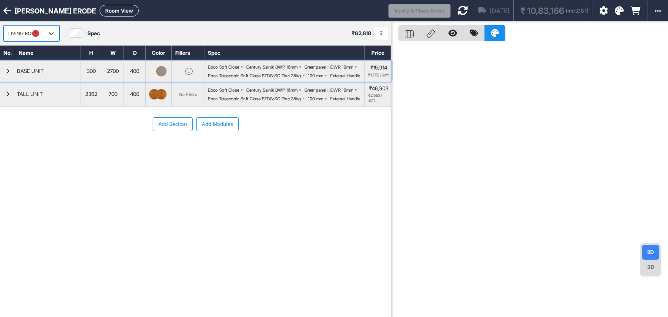
click at [7, 74] on icon "button" at bounding box center [8, 71] width 4 height 5
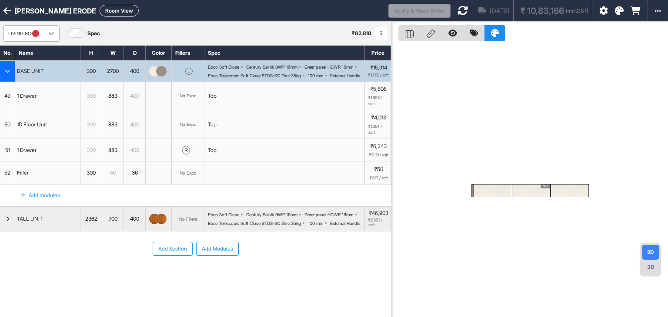
click at [47, 33] on icon at bounding box center [51, 33] width 9 height 9
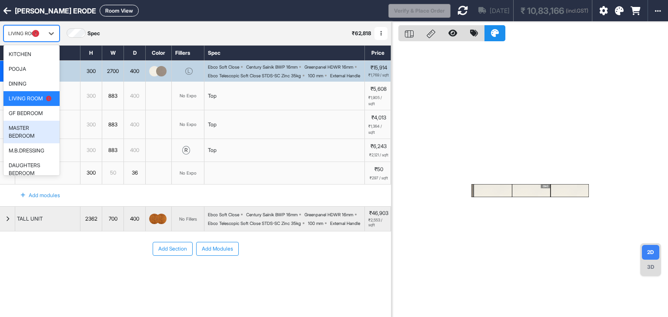
click at [23, 132] on div "MASTER BEDROOM" at bounding box center [32, 132] width 46 height 16
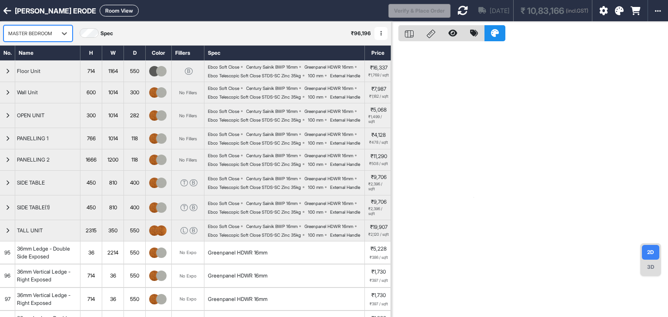
click at [74, 26] on div "option [object Object], selected. MASTER BEDROOM Spec" at bounding box center [58, 33] width 110 height 17
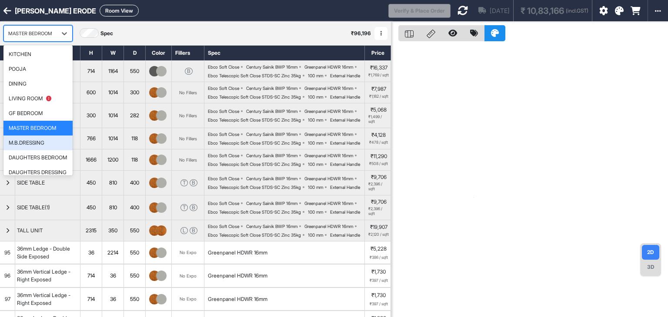
scroll to position [21, 0]
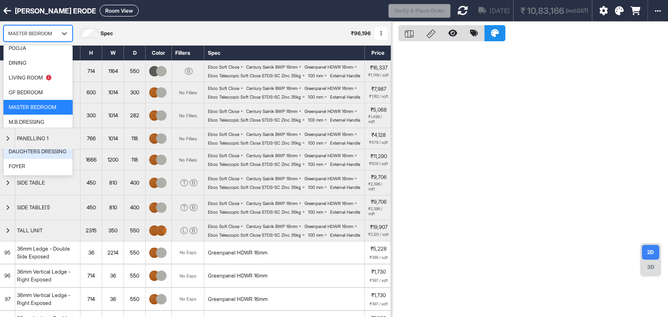
click at [32, 150] on div "DAUGHTERS DRESSING" at bounding box center [38, 152] width 58 height 8
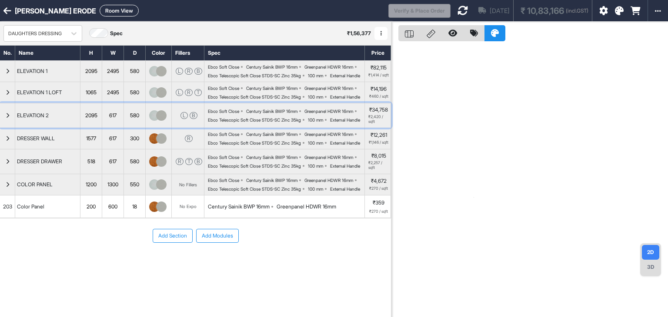
click at [8, 118] on icon "button" at bounding box center [8, 115] width 4 height 5
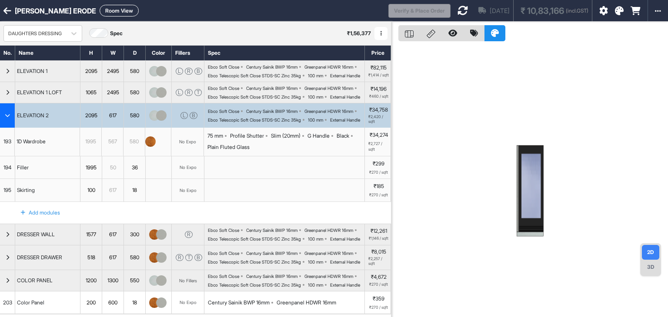
click at [37, 147] on div "1D Wardrobe" at bounding box center [31, 141] width 33 height 11
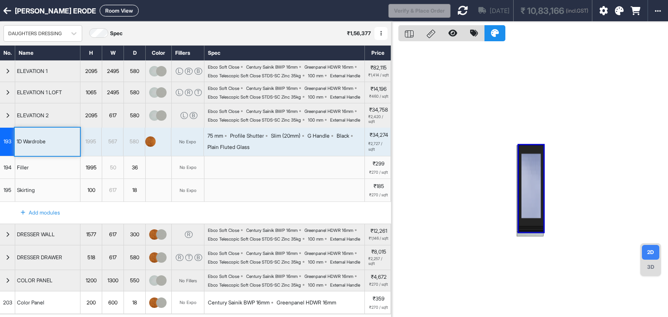
click at [110, 14] on button "Room View" at bounding box center [119, 11] width 39 height 12
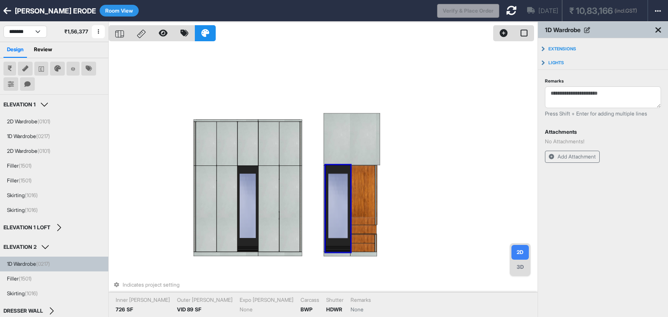
click at [45, 264] on span "(0217)" at bounding box center [43, 264] width 14 height 7
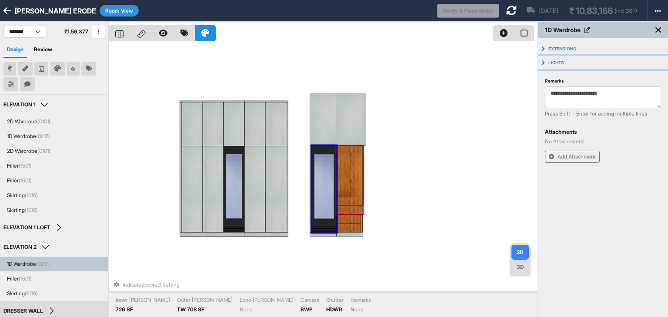
click at [544, 60] on button "Lights" at bounding box center [603, 63] width 130 height 14
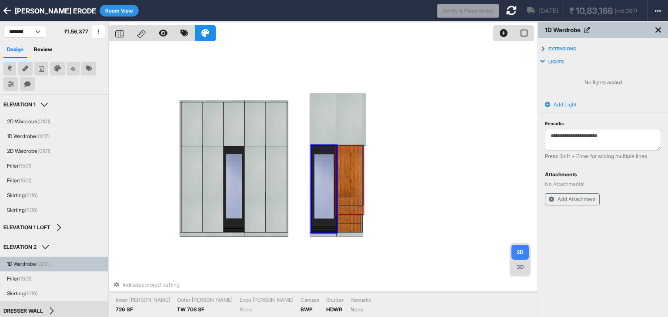
click at [548, 104] on icon at bounding box center [547, 104] width 5 height 5
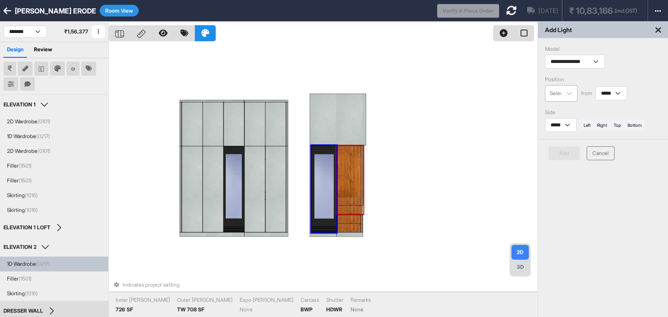
click at [558, 99] on div "Select..." at bounding box center [553, 93] width 16 height 13
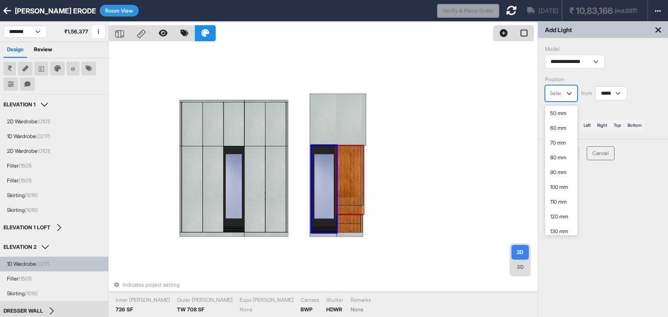
scroll to position [87, 0]
click at [553, 160] on div "100 mm" at bounding box center [561, 160] width 33 height 15
click at [594, 126] on button "left" at bounding box center [587, 126] width 14 height 12
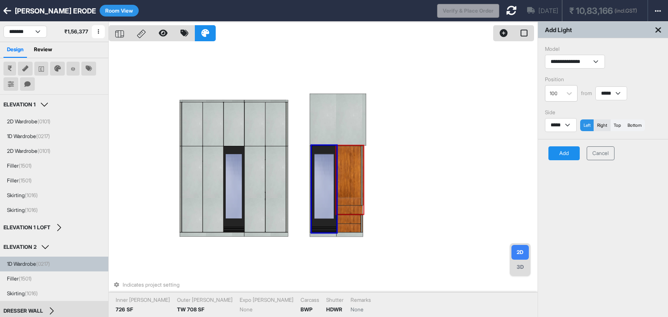
click at [606, 124] on button "right" at bounding box center [602, 126] width 17 height 12
click at [560, 152] on button "Add" at bounding box center [563, 154] width 31 height 14
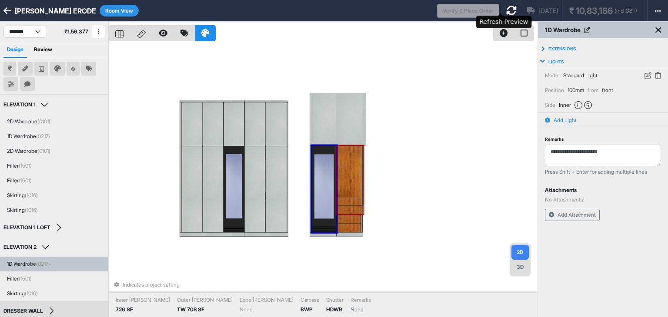
click at [506, 7] on icon at bounding box center [511, 10] width 10 height 10
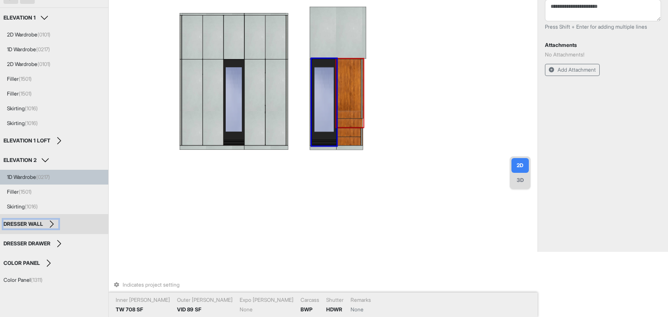
click at [31, 224] on div "DRESSER WALL" at bounding box center [23, 224] width 40 height 6
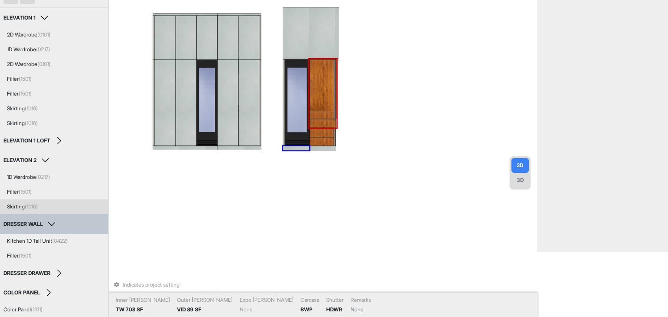
scroll to position [0, 0]
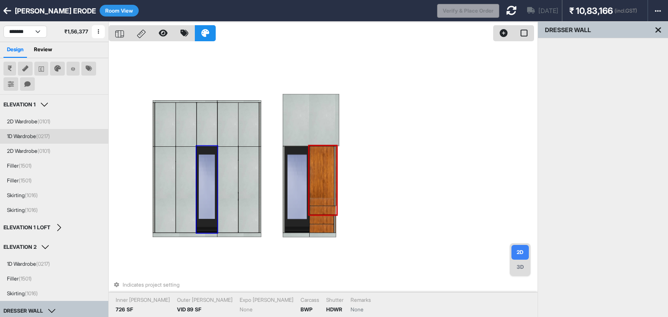
click at [24, 134] on div "1D Wardrobe (0217)" at bounding box center [28, 137] width 43 height 8
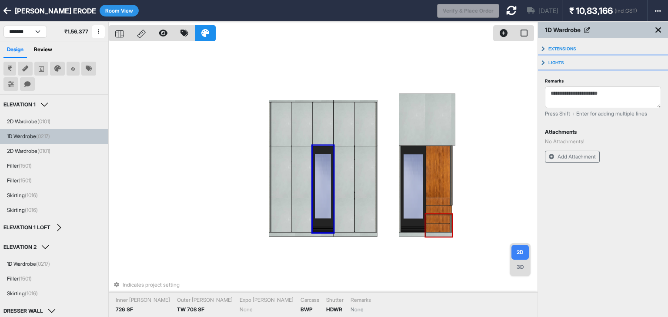
click at [542, 62] on button "Lights" at bounding box center [603, 63] width 130 height 14
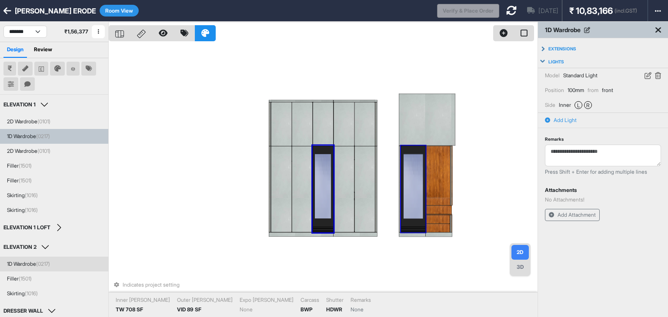
click at [37, 264] on div "1D Wardrobe (0217)" at bounding box center [28, 265] width 43 height 8
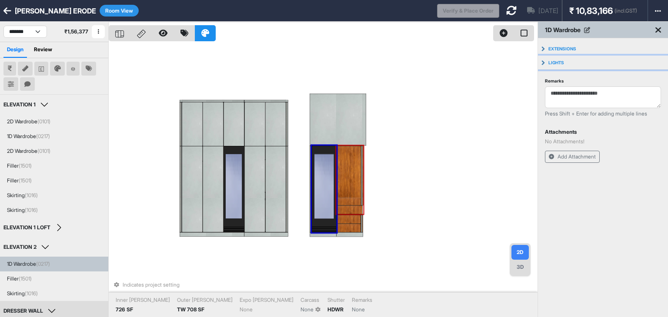
click at [543, 62] on button "Lights" at bounding box center [603, 63] width 130 height 14
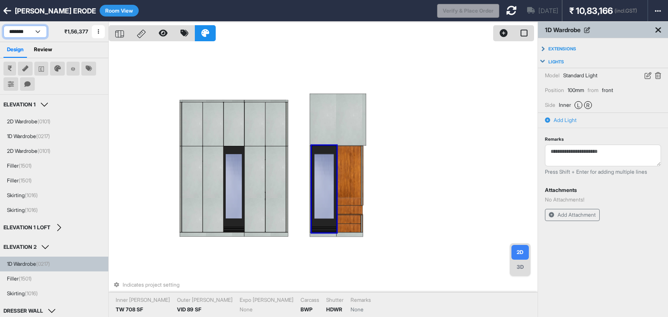
click at [35, 33] on select "**********" at bounding box center [24, 32] width 43 height 12
click at [3, 26] on select "**********" at bounding box center [24, 32] width 43 height 12
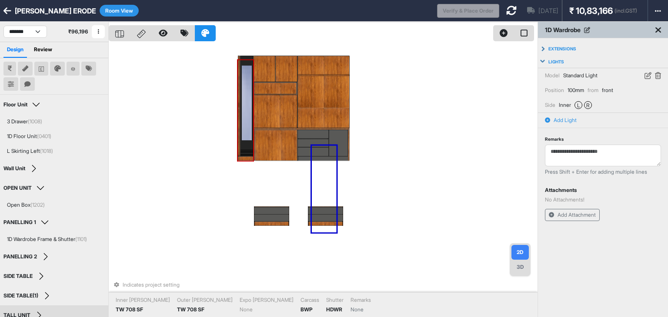
click at [251, 105] on div at bounding box center [247, 106] width 13 height 101
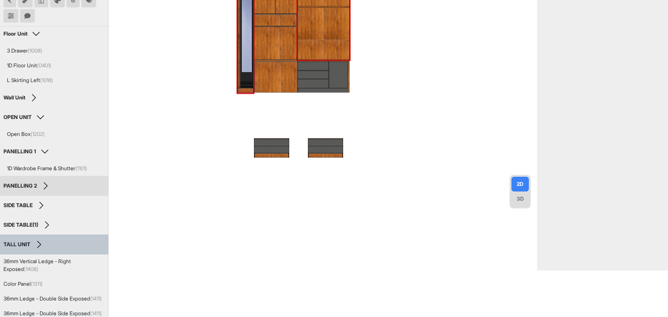
scroll to position [87, 0]
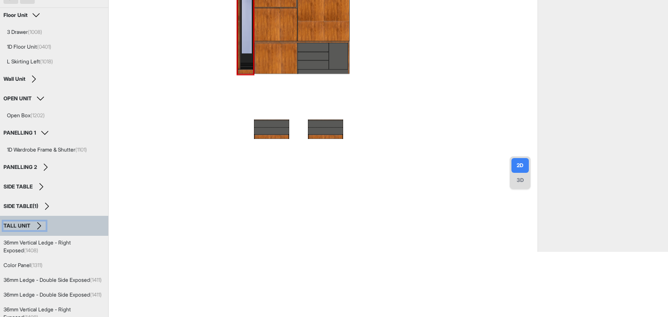
click at [41, 222] on button "TALL UNIT" at bounding box center [24, 226] width 42 height 9
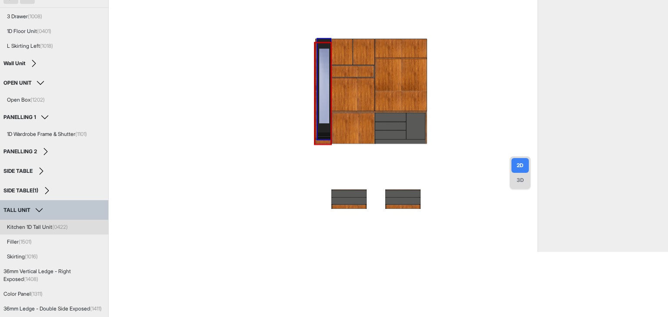
click at [34, 227] on div "Kitchen 1D Tall Unit (0422)" at bounding box center [37, 228] width 61 height 8
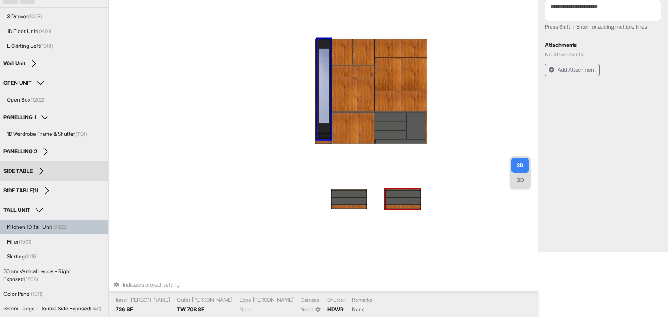
scroll to position [0, 0]
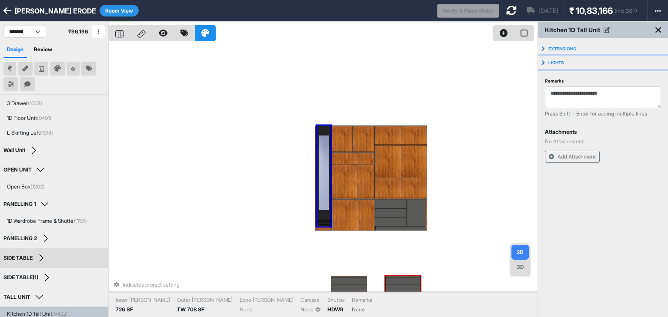
click at [545, 61] on button "Lights" at bounding box center [603, 63] width 130 height 14
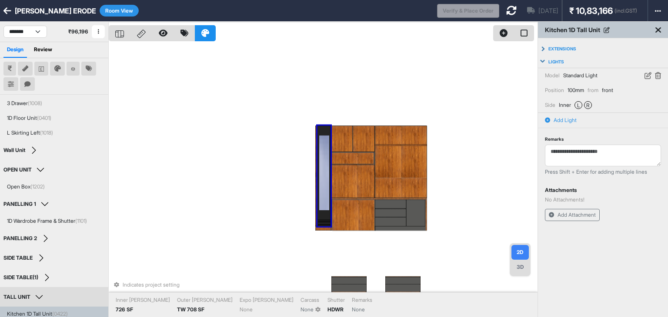
click at [36, 294] on button "TALL UNIT" at bounding box center [24, 297] width 42 height 9
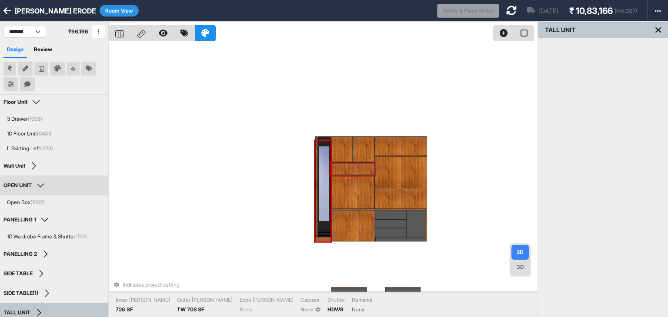
click at [40, 181] on button "OPEN UNIT" at bounding box center [24, 185] width 43 height 9
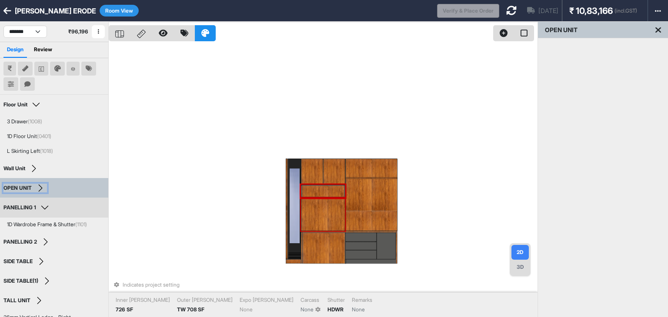
scroll to position [3, 0]
click at [42, 204] on button "PANELLING 1" at bounding box center [27, 208] width 48 height 9
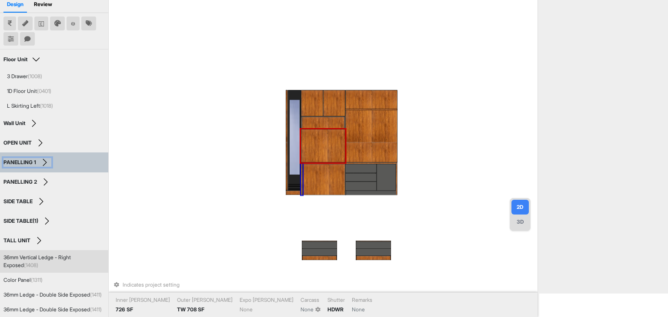
scroll to position [0, 0]
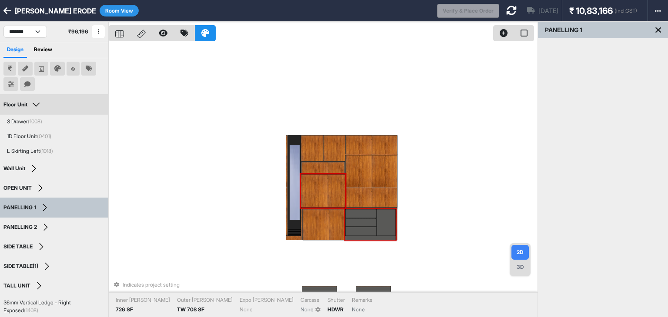
click at [35, 103] on button "Floor Unit" at bounding box center [22, 104] width 39 height 9
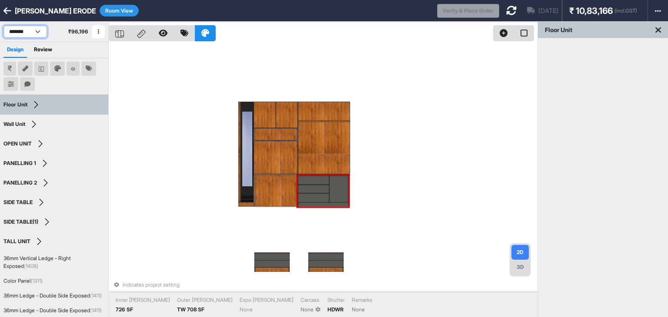
click at [33, 31] on select "**********" at bounding box center [24, 32] width 43 height 12
click at [3, 26] on select "**********" at bounding box center [24, 32] width 43 height 12
select select "****"
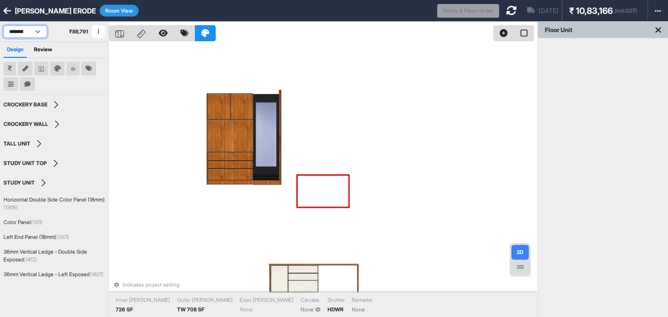
click at [36, 29] on select "**********" at bounding box center [24, 32] width 43 height 12
